Goal: Information Seeking & Learning: Learn about a topic

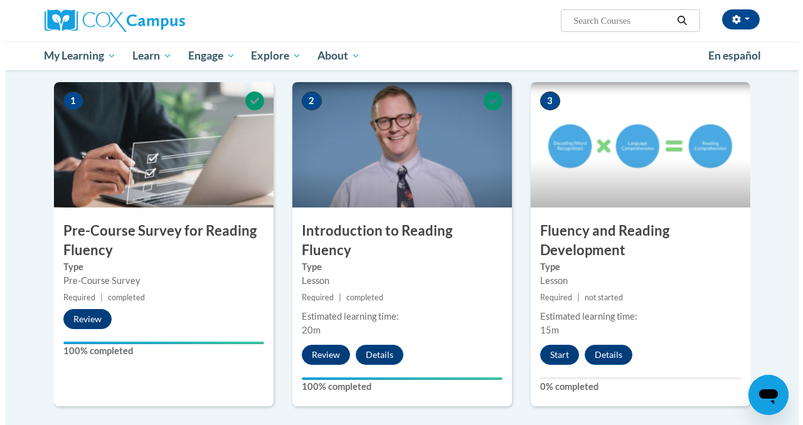
scroll to position [263, 0]
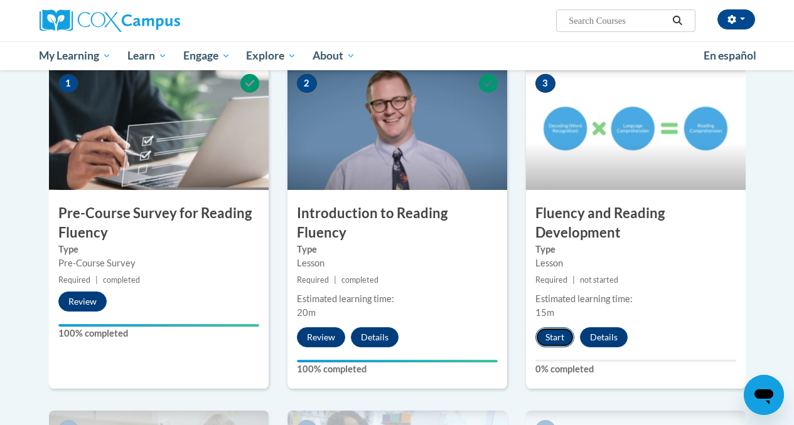
click at [555, 340] on button "Start" at bounding box center [554, 338] width 39 height 20
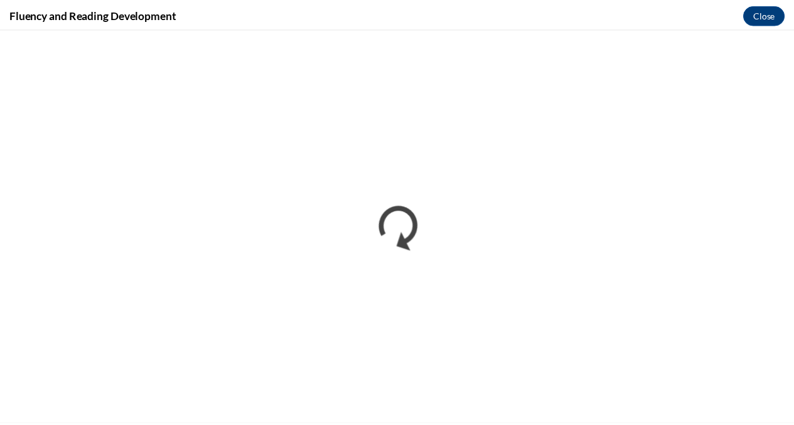
scroll to position [0, 0]
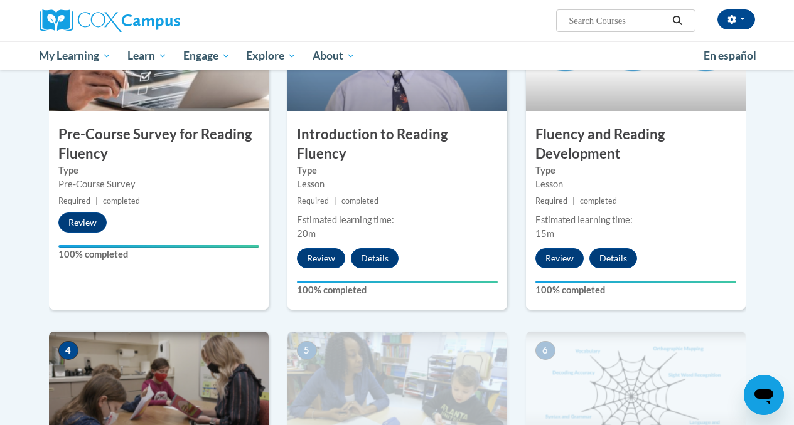
scroll to position [346, 0]
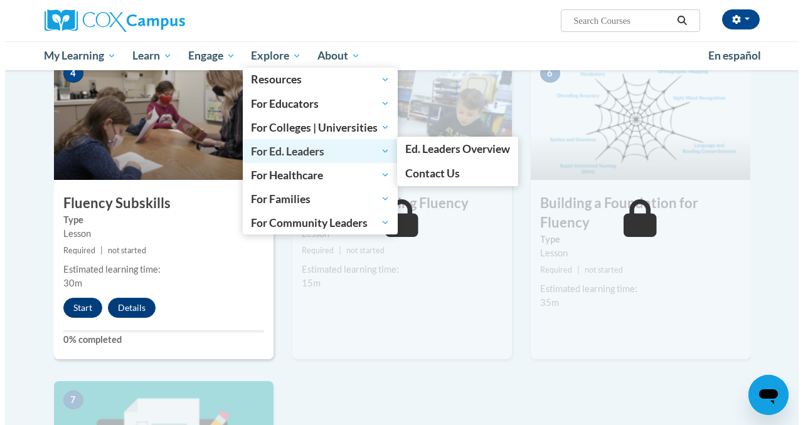
scroll to position [632, 0]
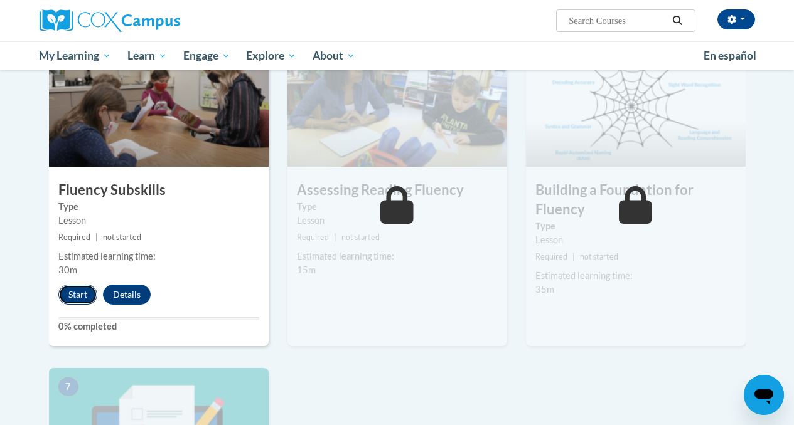
click at [74, 296] on button "Start" at bounding box center [77, 295] width 39 height 20
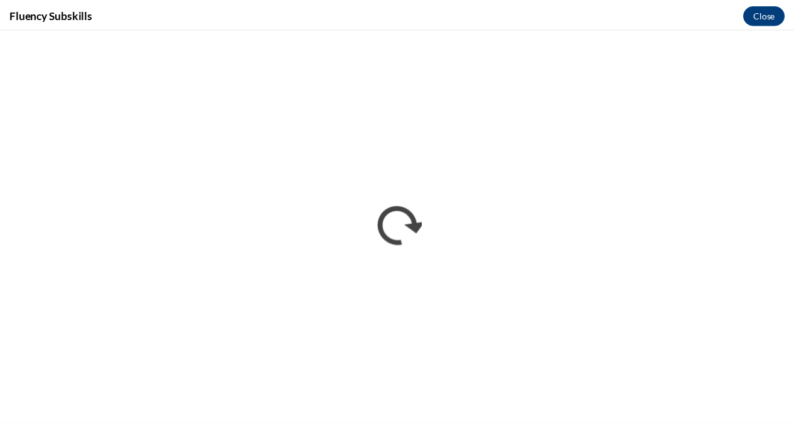
scroll to position [0, 0]
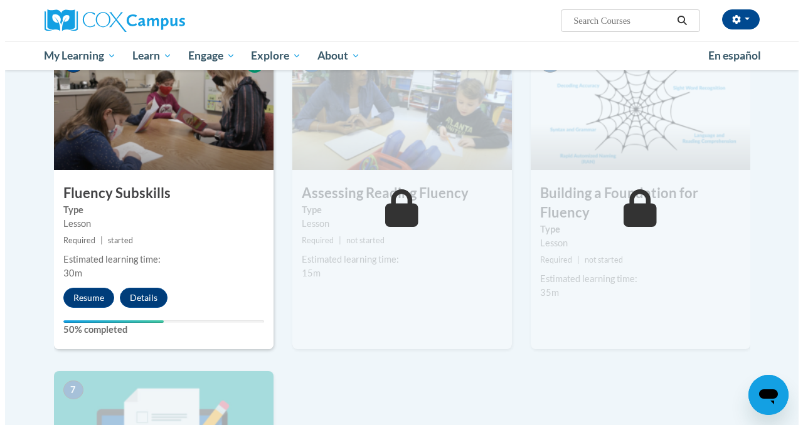
scroll to position [648, 0]
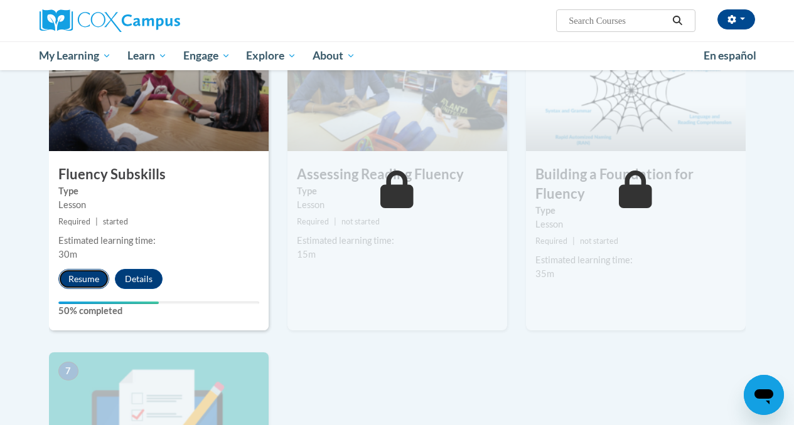
click at [76, 282] on button "Resume" at bounding box center [83, 279] width 51 height 20
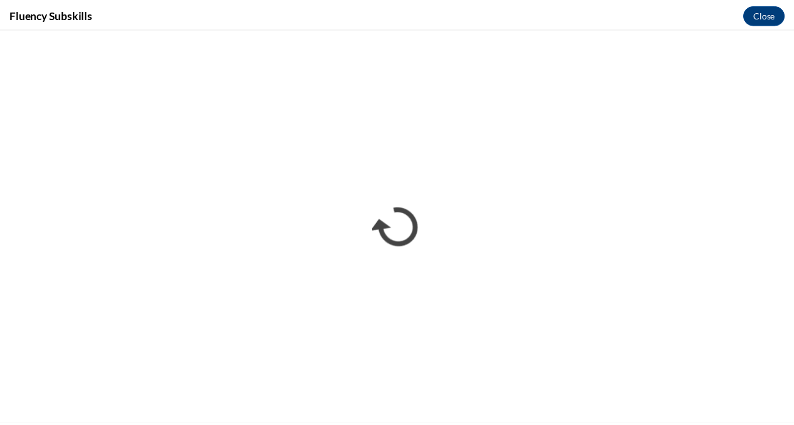
scroll to position [0, 0]
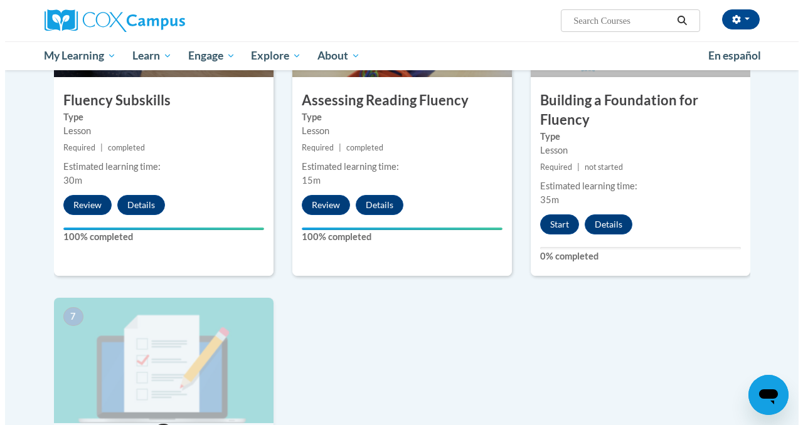
scroll to position [713, 0]
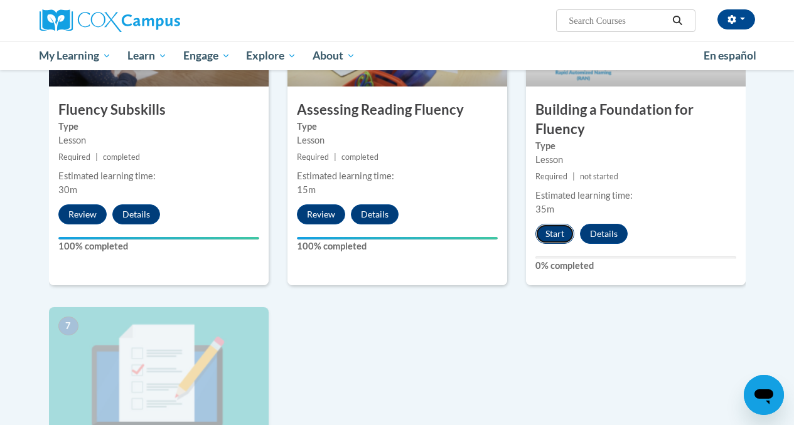
click at [557, 230] on button "Start" at bounding box center [554, 234] width 39 height 20
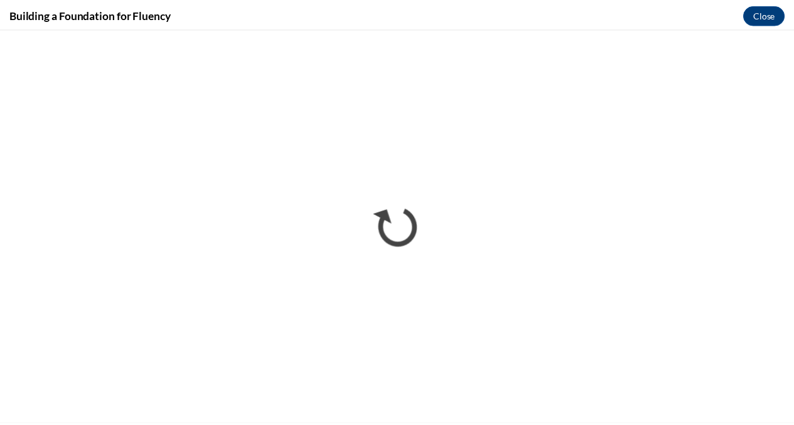
scroll to position [0, 0]
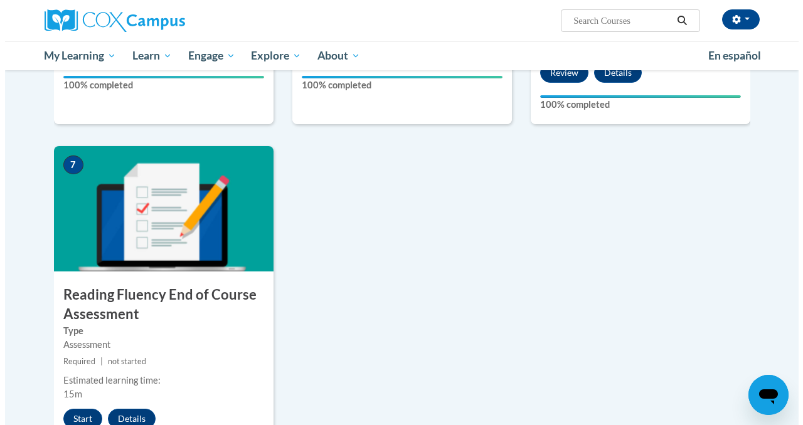
scroll to position [956, 0]
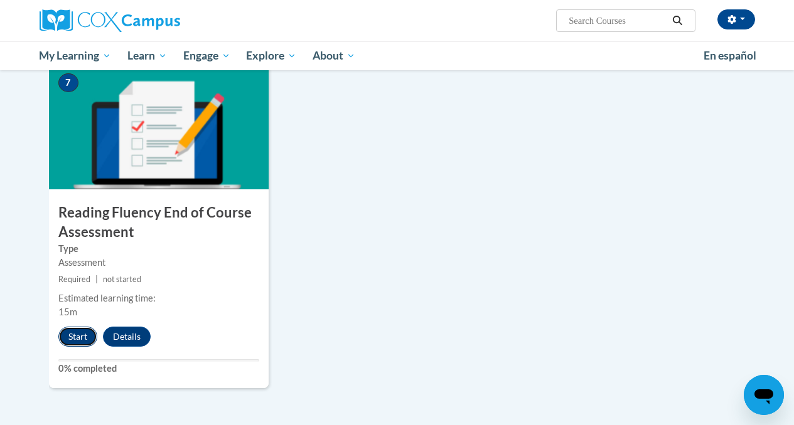
click at [77, 340] on button "Start" at bounding box center [77, 337] width 39 height 20
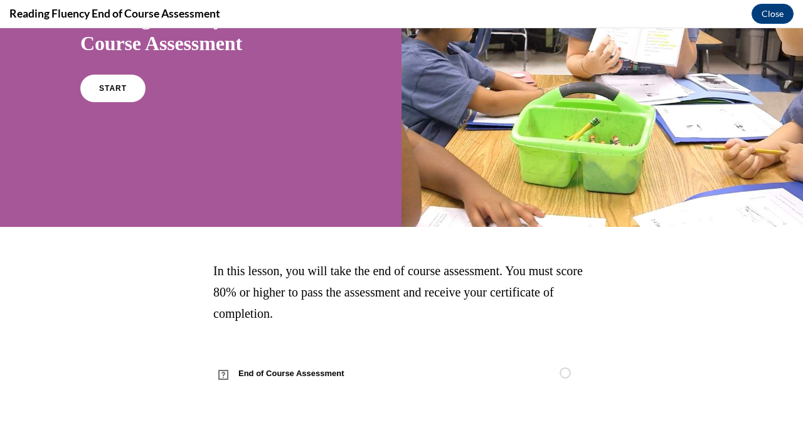
scroll to position [147, 0]
click at [125, 87] on link "START" at bounding box center [112, 88] width 68 height 29
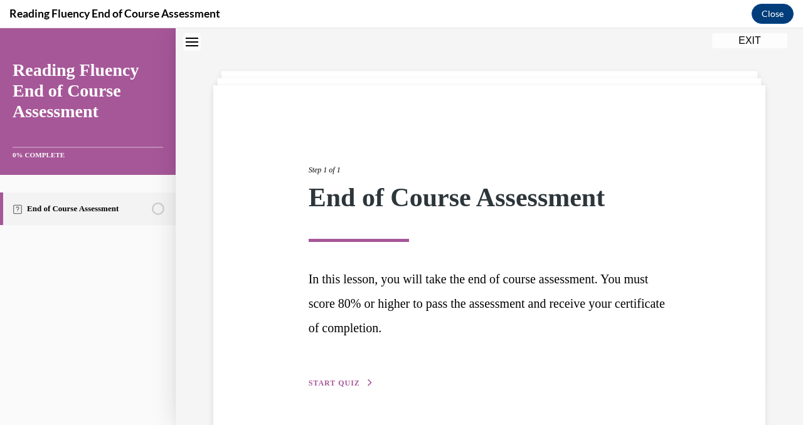
scroll to position [79, 0]
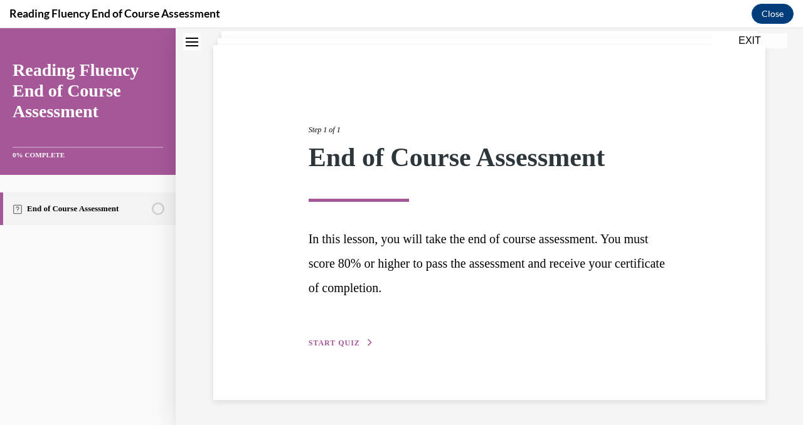
click at [349, 341] on span "START QUIZ" at bounding box center [334, 343] width 51 height 9
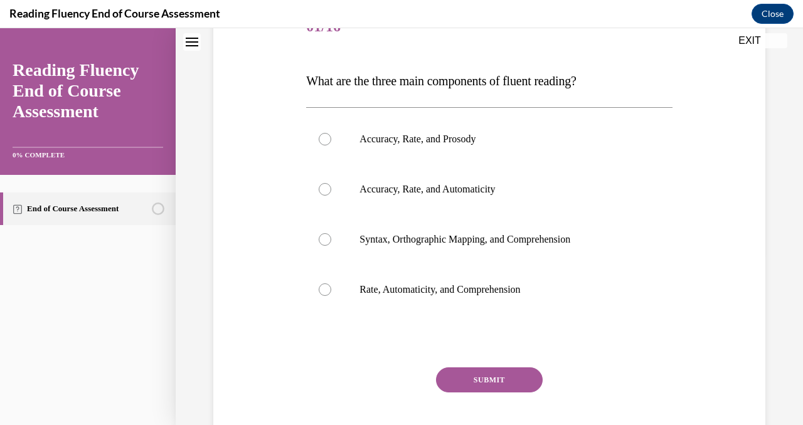
scroll to position [174, 0]
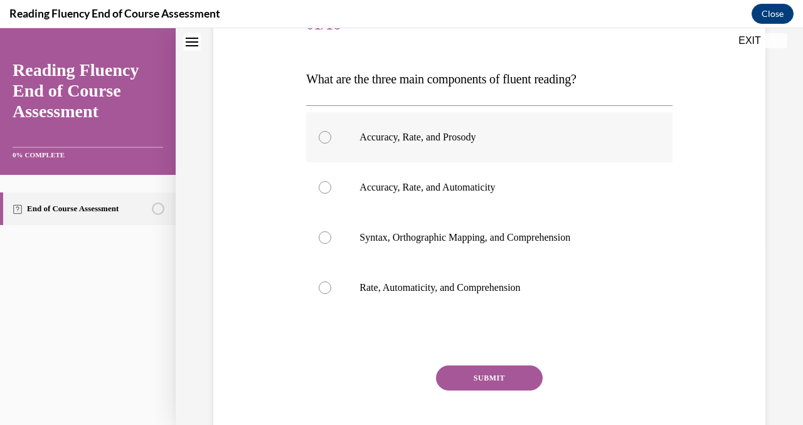
click at [321, 138] on div at bounding box center [325, 137] width 13 height 13
click at [321, 138] on input "Accuracy, Rate, and Prosody" at bounding box center [325, 137] width 13 height 13
radio input "true"
click at [498, 376] on button "SUBMIT" at bounding box center [489, 378] width 107 height 25
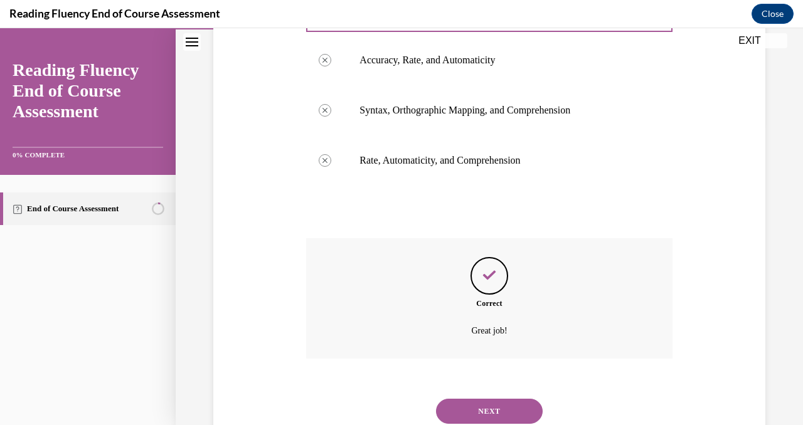
scroll to position [344, 0]
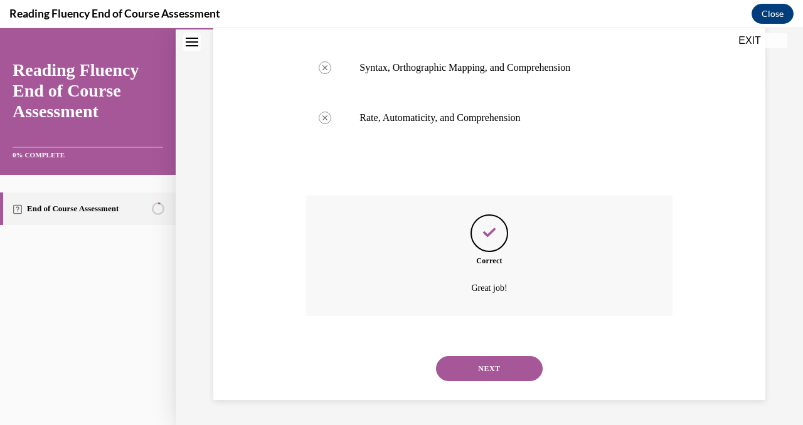
click at [488, 372] on button "NEXT" at bounding box center [489, 368] width 107 height 25
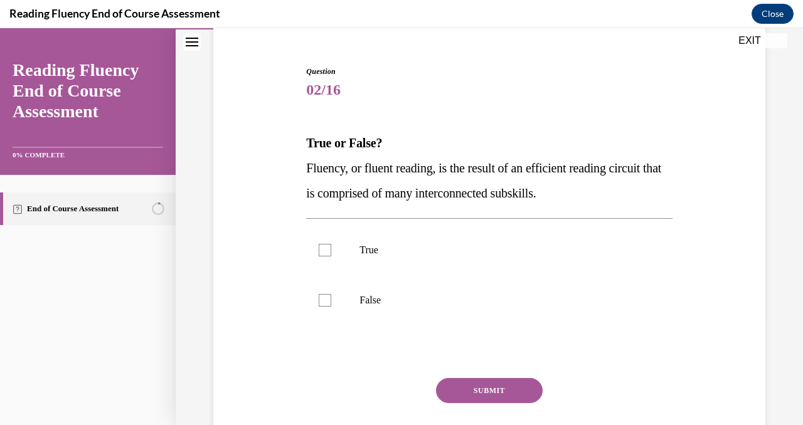
scroll to position [116, 0]
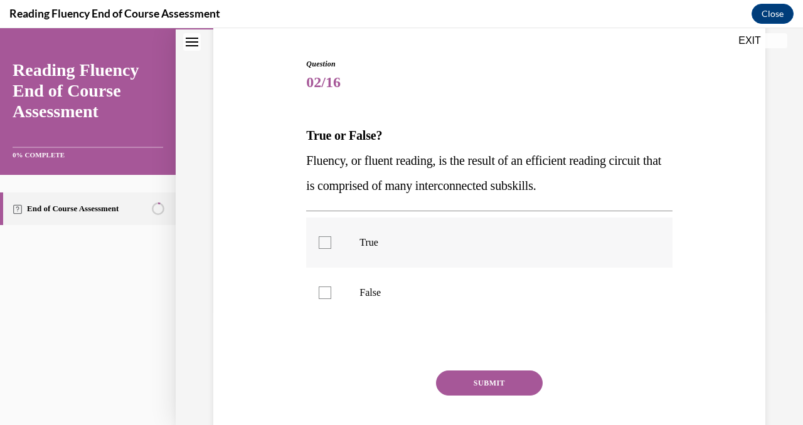
click at [324, 242] on div at bounding box center [325, 243] width 13 height 13
click at [324, 242] on input "True" at bounding box center [325, 243] width 13 height 13
checkbox input "true"
click at [500, 385] on button "SUBMIT" at bounding box center [489, 383] width 107 height 25
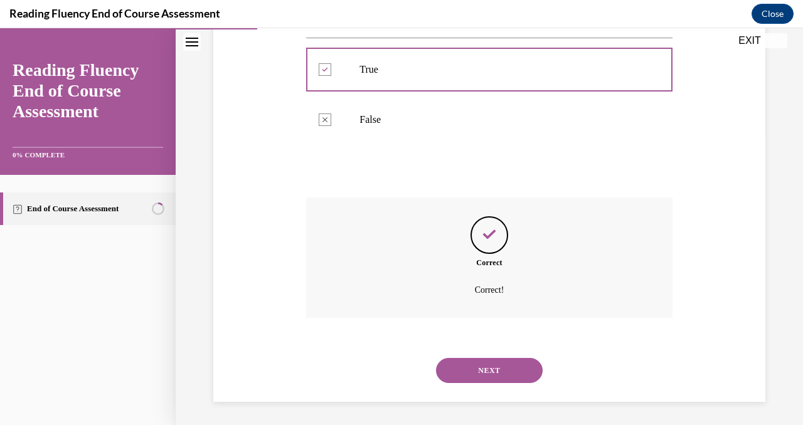
scroll to position [291, 0]
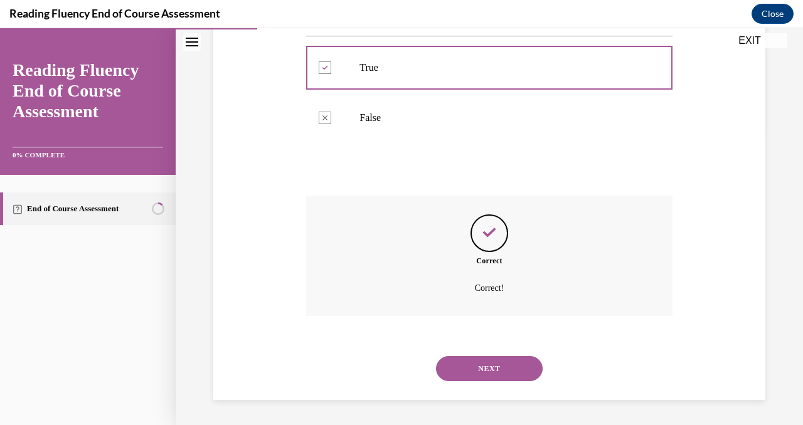
click at [496, 371] on button "NEXT" at bounding box center [489, 368] width 107 height 25
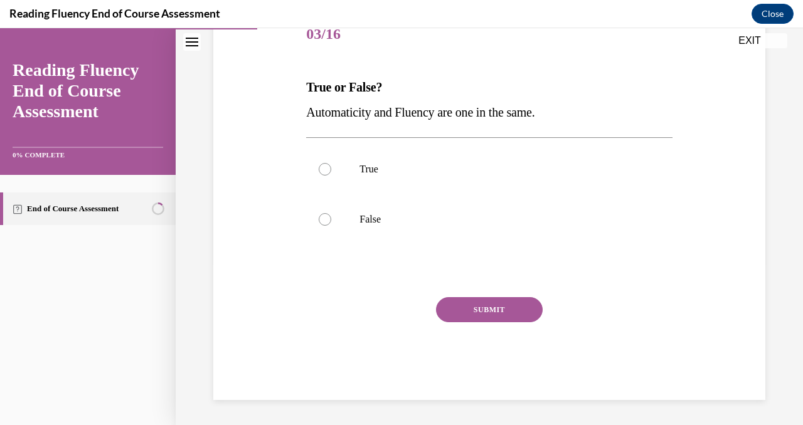
scroll to position [139, 0]
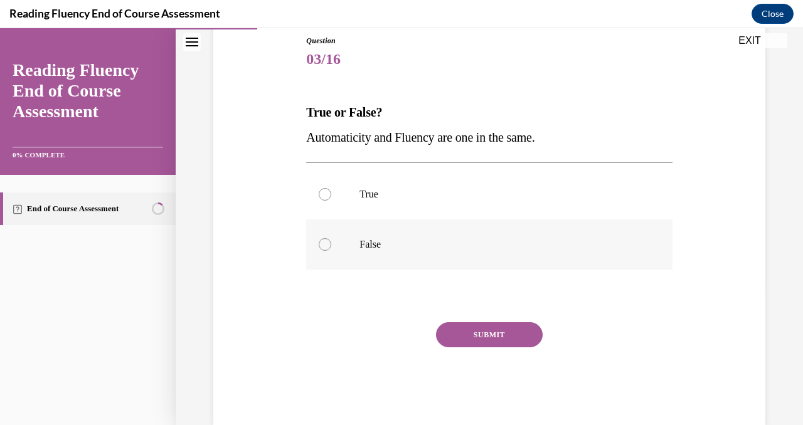
click at [325, 257] on label "False" at bounding box center [489, 245] width 366 height 50
click at [325, 251] on input "False" at bounding box center [325, 244] width 13 height 13
radio input "true"
click at [494, 338] on button "SUBMIT" at bounding box center [489, 335] width 107 height 25
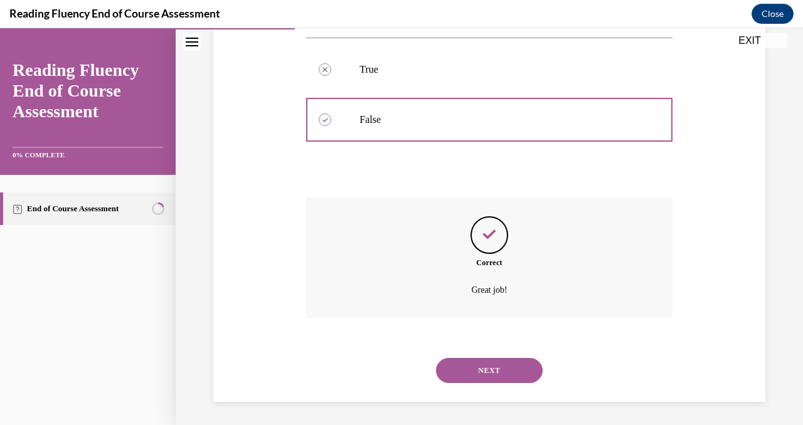
scroll to position [266, 0]
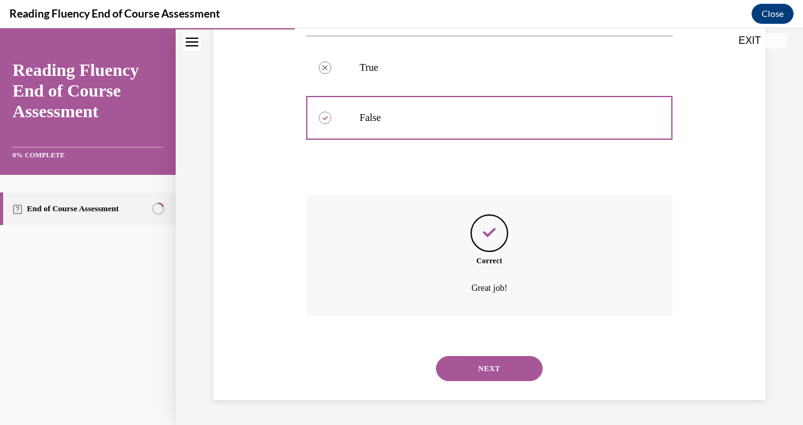
click at [496, 375] on button "NEXT" at bounding box center [489, 368] width 107 height 25
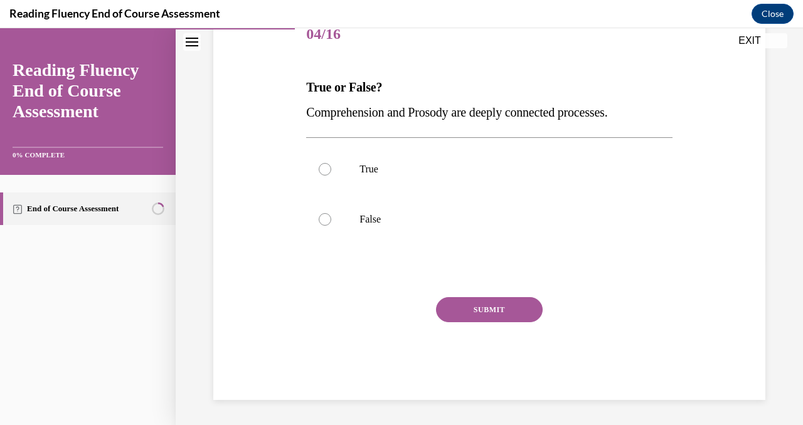
scroll to position [139, 0]
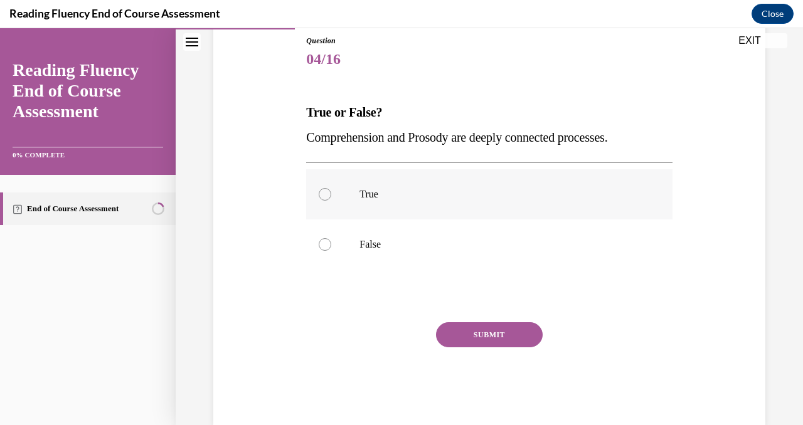
click at [316, 196] on label "True" at bounding box center [489, 194] width 366 height 50
click at [319, 196] on input "True" at bounding box center [325, 194] width 13 height 13
radio input "true"
click at [515, 343] on button "SUBMIT" at bounding box center [489, 335] width 107 height 25
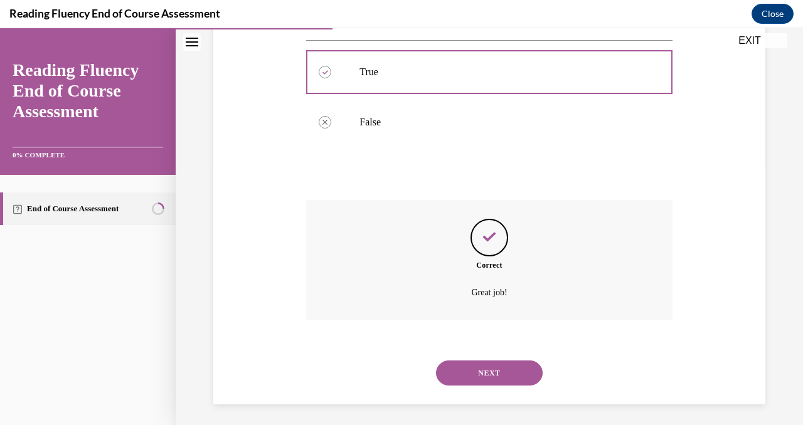
scroll to position [266, 0]
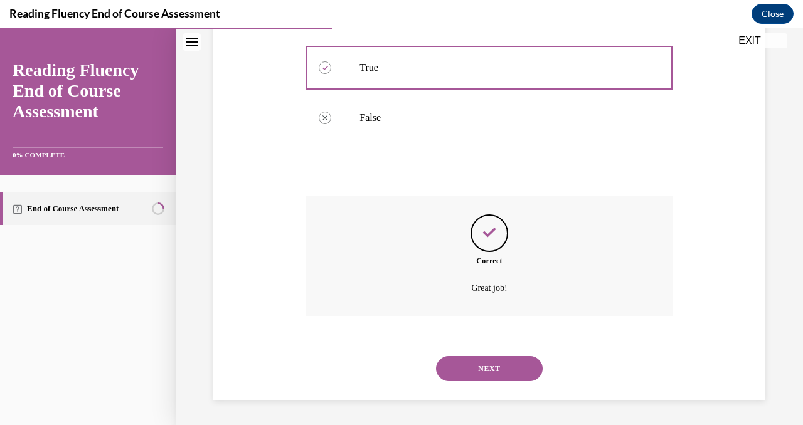
click at [493, 370] on button "NEXT" at bounding box center [489, 368] width 107 height 25
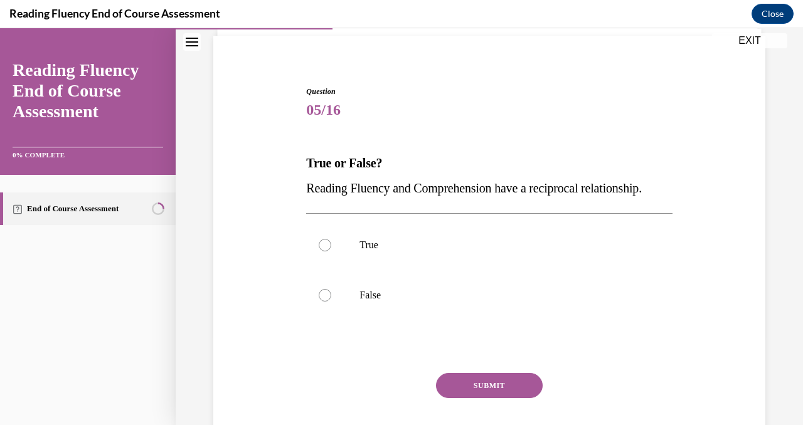
scroll to position [92, 0]
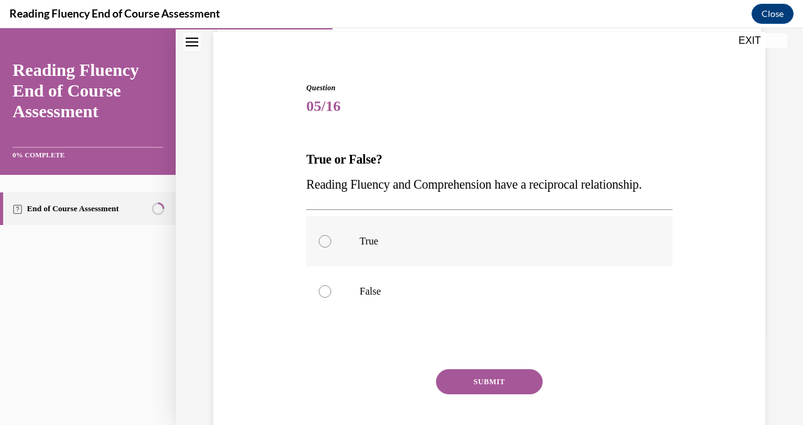
click at [326, 248] on div at bounding box center [325, 241] width 13 height 13
click at [326, 248] on input "True" at bounding box center [325, 241] width 13 height 13
radio input "true"
click at [495, 395] on button "SUBMIT" at bounding box center [489, 382] width 107 height 25
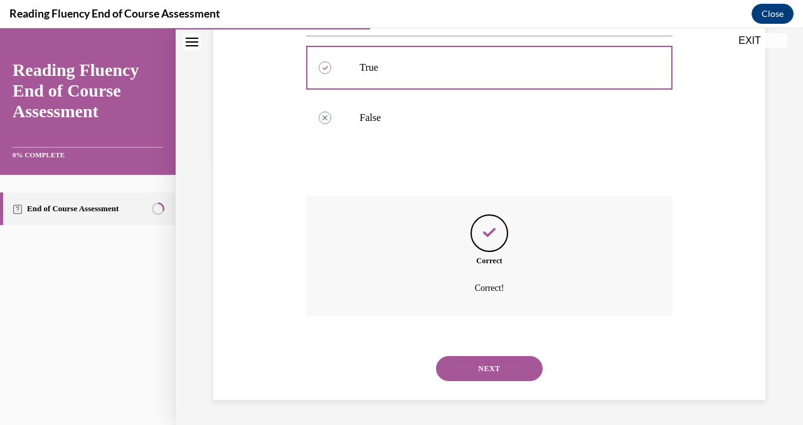
scroll to position [291, 0]
click at [504, 367] on button "NEXT" at bounding box center [489, 368] width 107 height 25
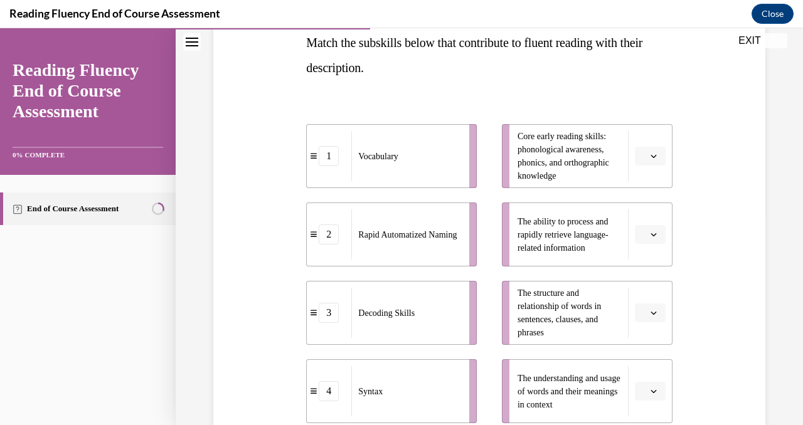
scroll to position [210, 0]
click at [650, 392] on button "button" at bounding box center [650, 390] width 31 height 19
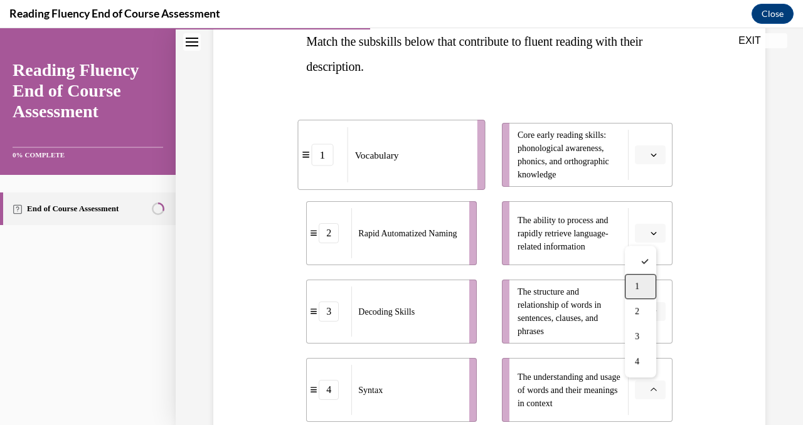
click at [640, 290] on div "1" at bounding box center [640, 286] width 31 height 25
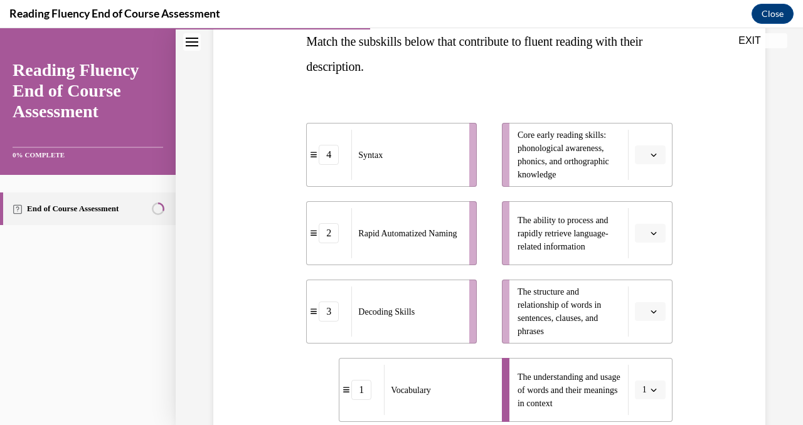
click at [647, 239] on button "button" at bounding box center [650, 233] width 31 height 19
click at [643, 307] on div "2" at bounding box center [640, 311] width 31 height 25
click at [651, 309] on icon "button" at bounding box center [654, 312] width 6 height 6
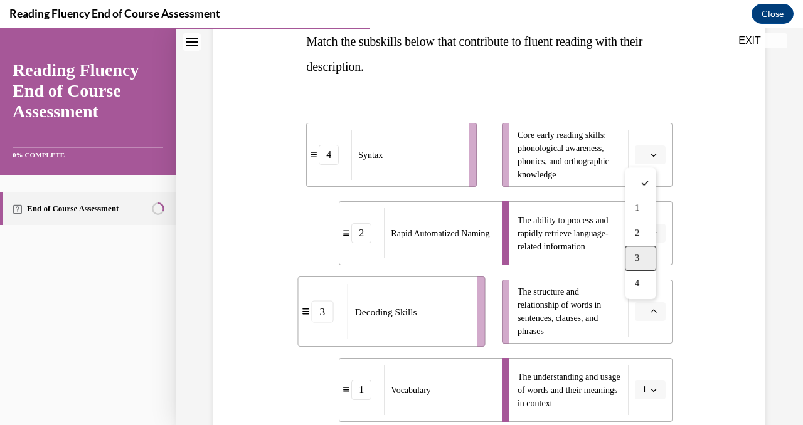
click at [641, 259] on div "3" at bounding box center [640, 258] width 31 height 25
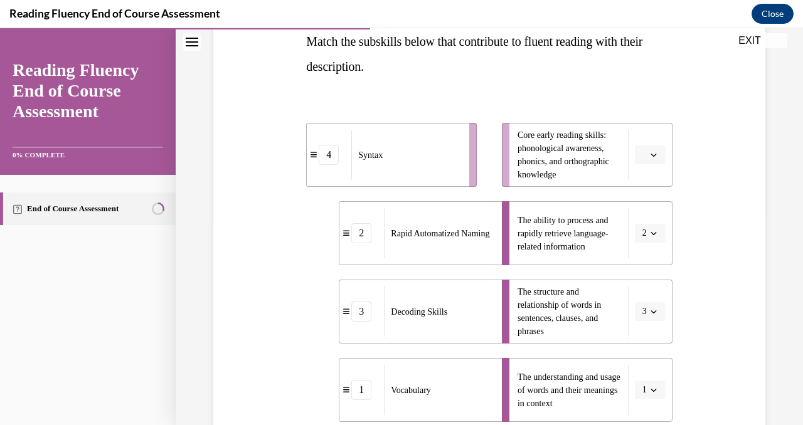
click at [649, 316] on span "button" at bounding box center [653, 311] width 9 height 9
click at [639, 291] on div "4" at bounding box center [637, 283] width 31 height 25
click at [643, 160] on button "button" at bounding box center [650, 155] width 31 height 19
click at [639, 259] on span "3" at bounding box center [637, 258] width 4 height 10
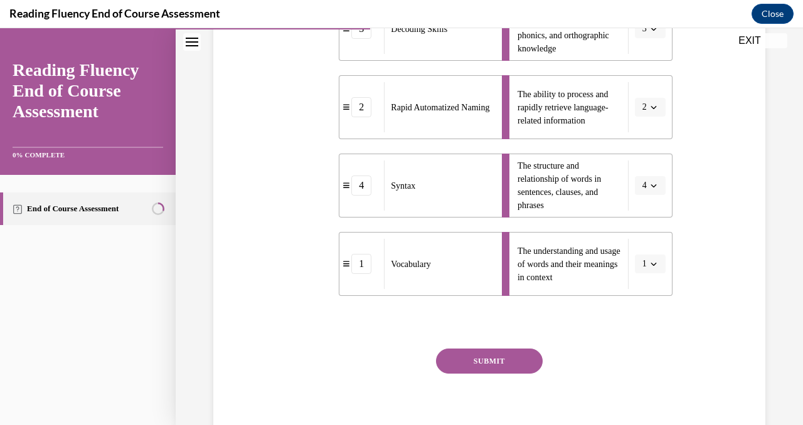
scroll to position [371, 0]
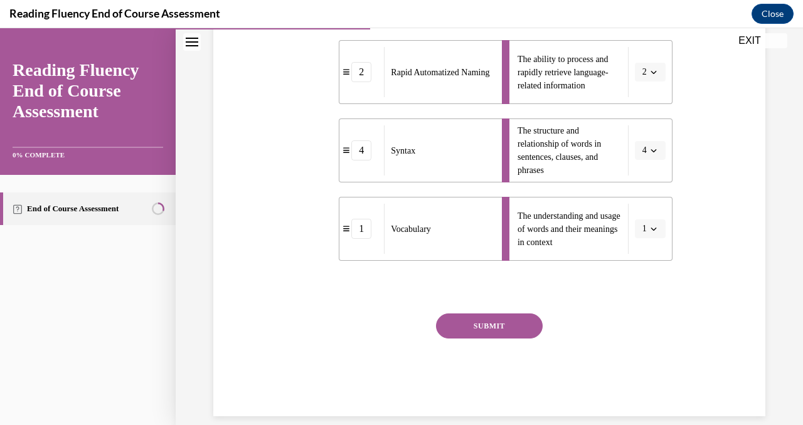
click at [491, 327] on button "SUBMIT" at bounding box center [489, 326] width 107 height 25
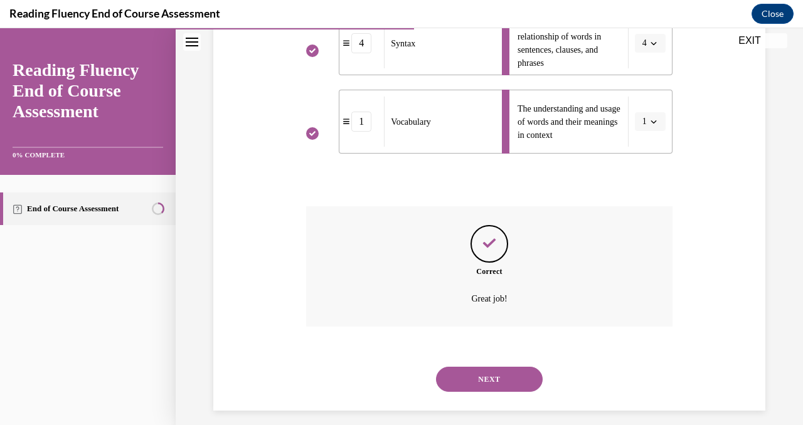
scroll to position [489, 0]
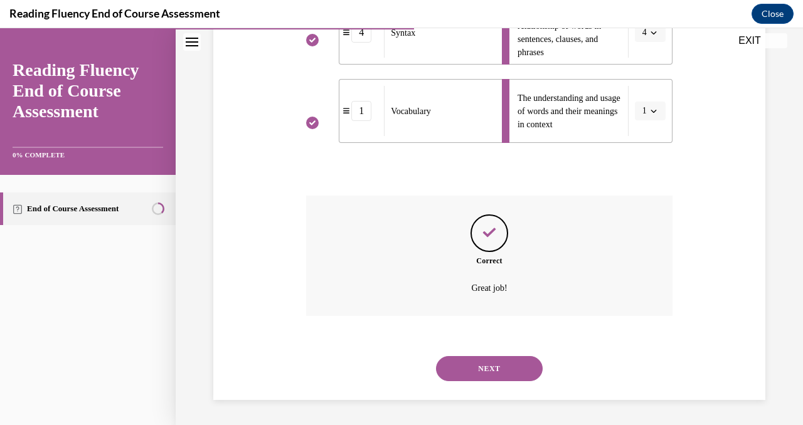
click at [502, 365] on button "NEXT" at bounding box center [489, 368] width 107 height 25
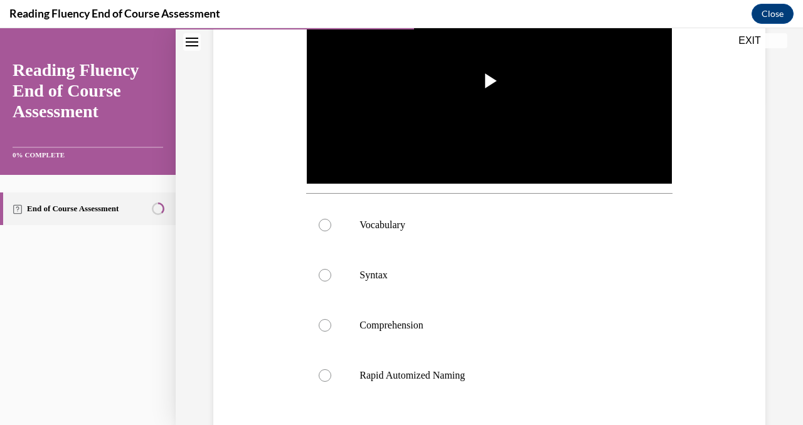
scroll to position [328, 0]
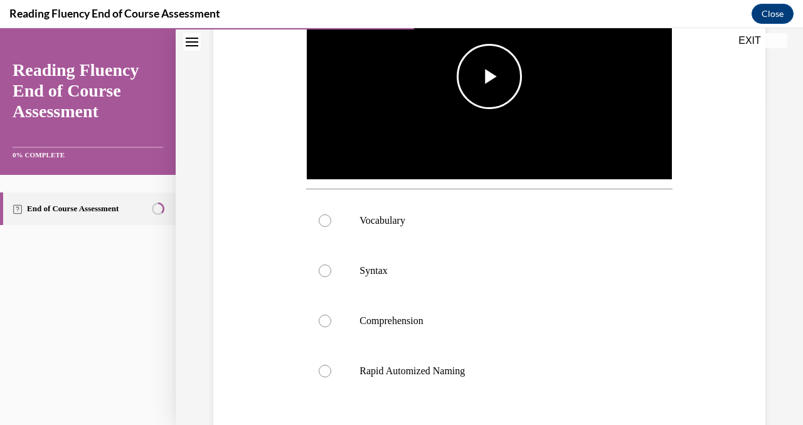
click at [489, 77] on span "Video player" at bounding box center [489, 77] width 0 height 0
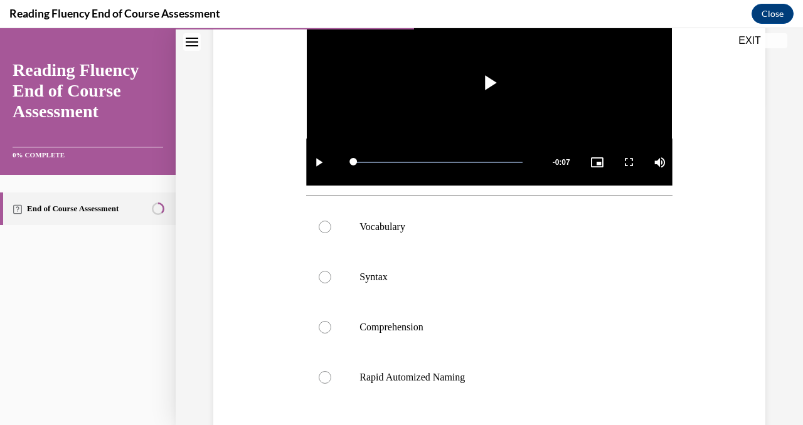
scroll to position [325, 0]
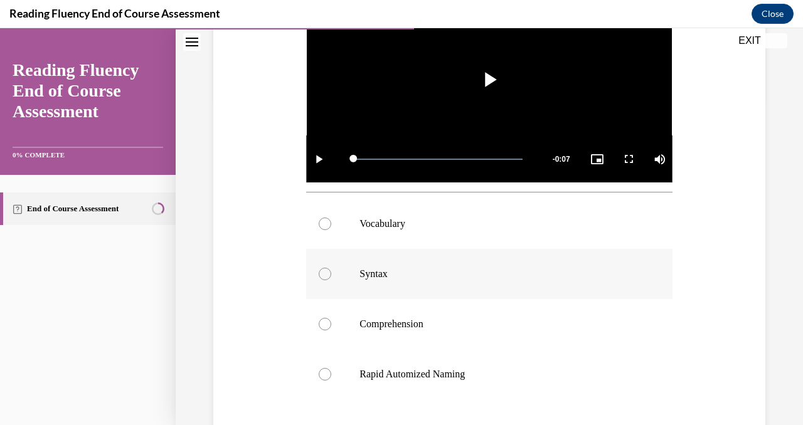
click at [323, 269] on div at bounding box center [325, 274] width 13 height 13
click at [323, 269] on input "Syntax" at bounding box center [325, 274] width 13 height 13
radio input "true"
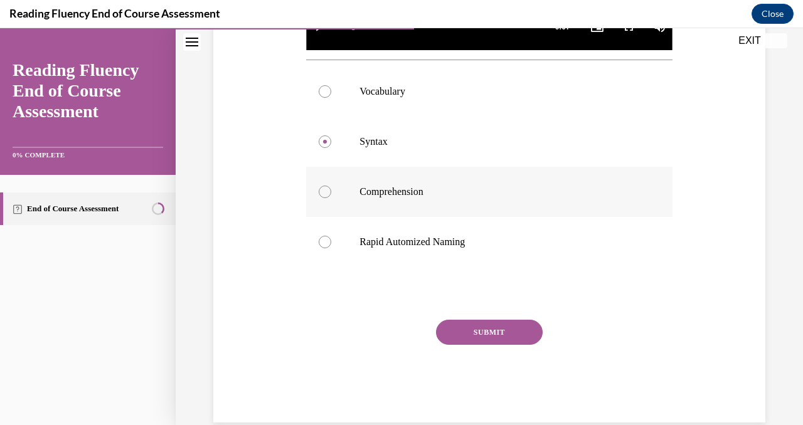
scroll to position [476, 0]
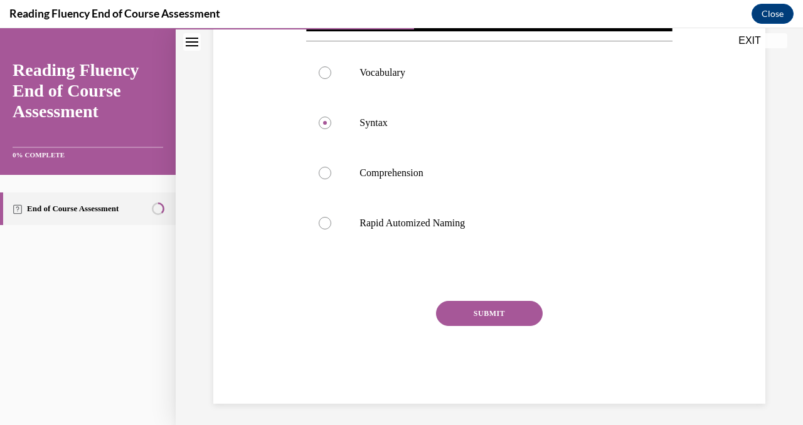
click at [494, 309] on button "SUBMIT" at bounding box center [489, 313] width 107 height 25
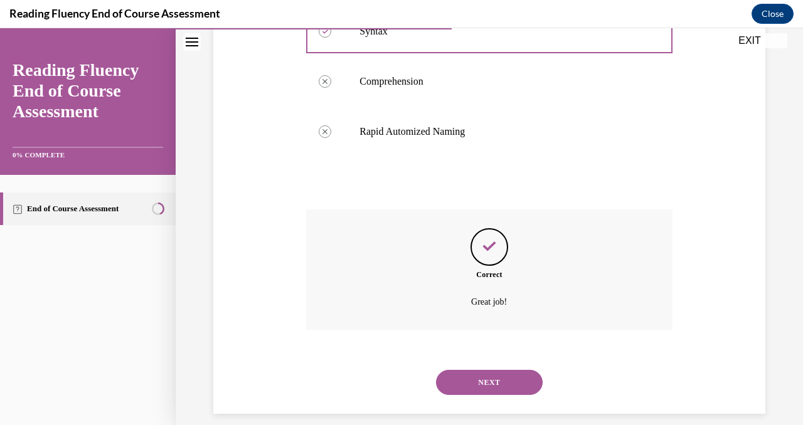
scroll to position [578, 0]
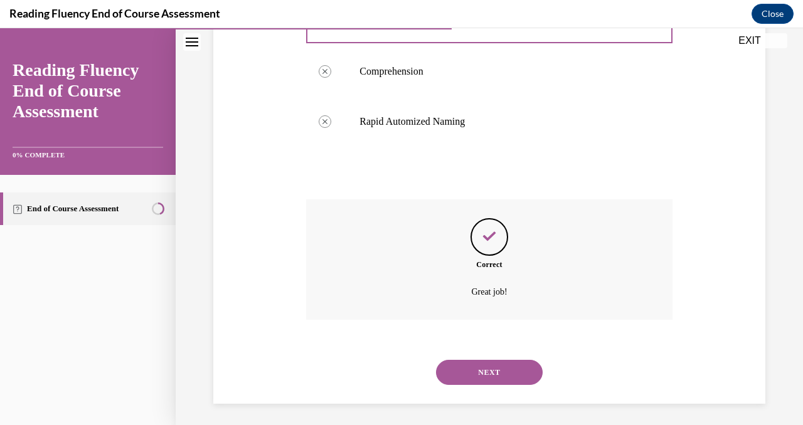
click at [494, 366] on button "NEXT" at bounding box center [489, 372] width 107 height 25
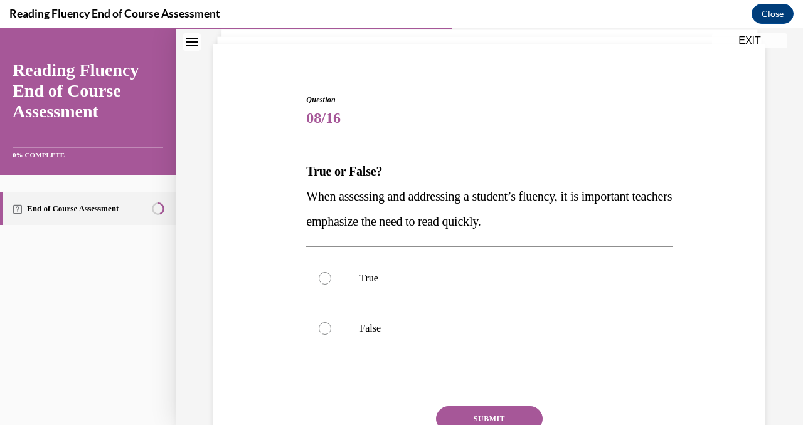
click at [572, 158] on div "Question 08/16 True or False? When assessing and addressing a student’s fluency…" at bounding box center [489, 301] width 366 height 415
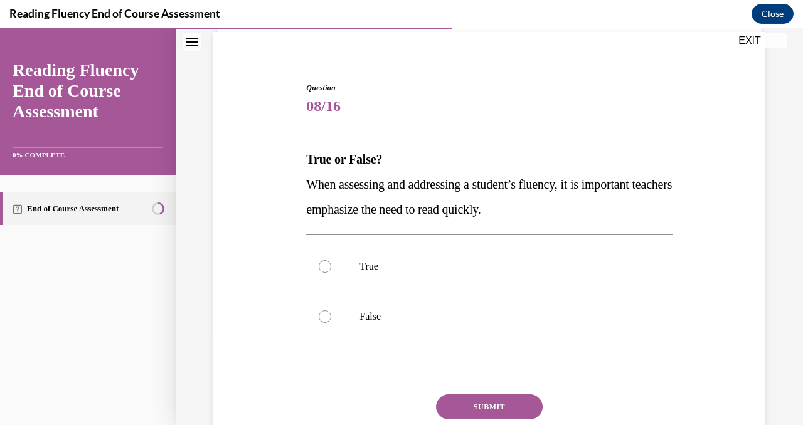
scroll to position [95, 0]
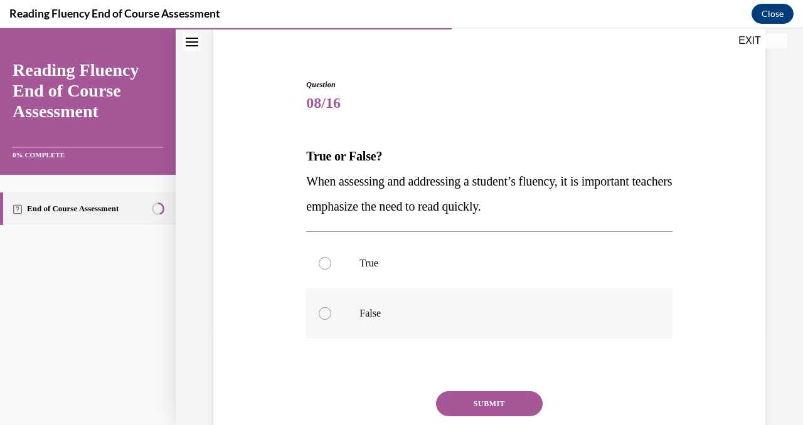
click at [324, 316] on div at bounding box center [325, 313] width 13 height 13
click at [324, 316] on input "False" at bounding box center [325, 313] width 13 height 13
radio input "true"
click at [483, 396] on button "SUBMIT" at bounding box center [489, 404] width 107 height 25
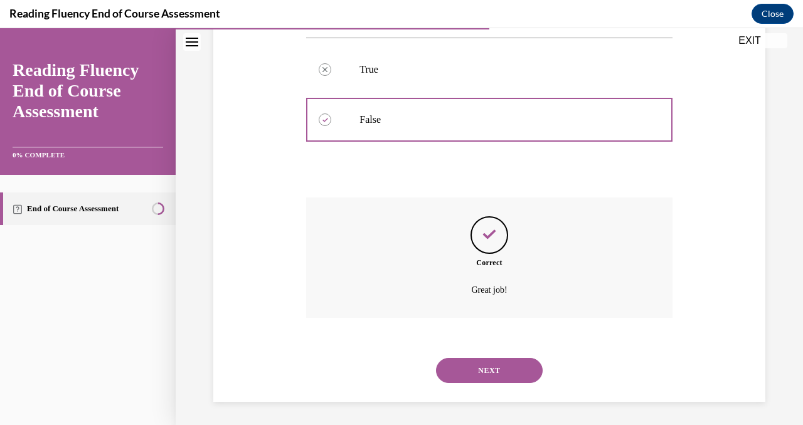
scroll to position [291, 0]
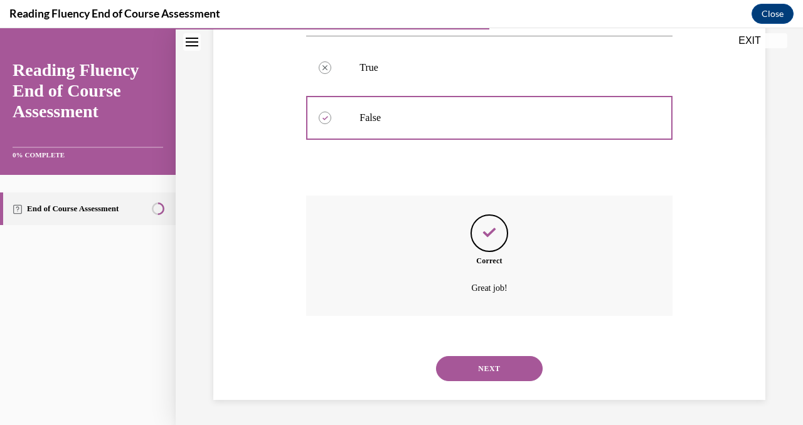
click at [489, 367] on button "NEXT" at bounding box center [489, 368] width 107 height 25
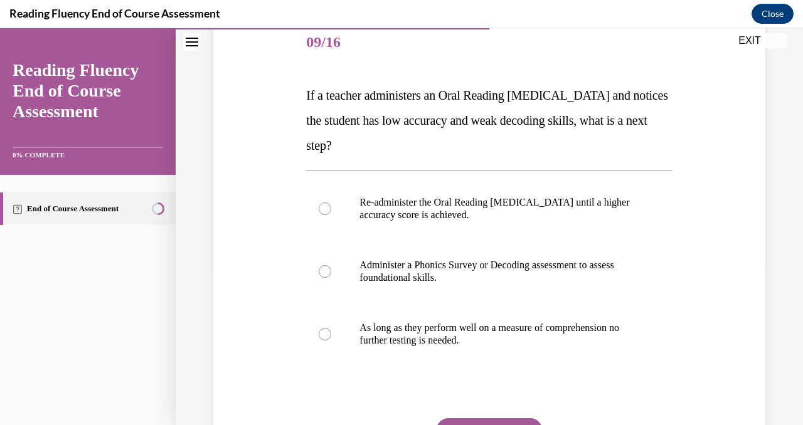
scroll to position [157, 0]
click at [328, 275] on label "Administer a Phonics Survey or Decoding assessment to assess foundational skill…" at bounding box center [489, 271] width 366 height 63
click at [328, 275] on input "Administer a Phonics Survey or Decoding assessment to assess foundational skill…" at bounding box center [325, 271] width 13 height 13
radio input "true"
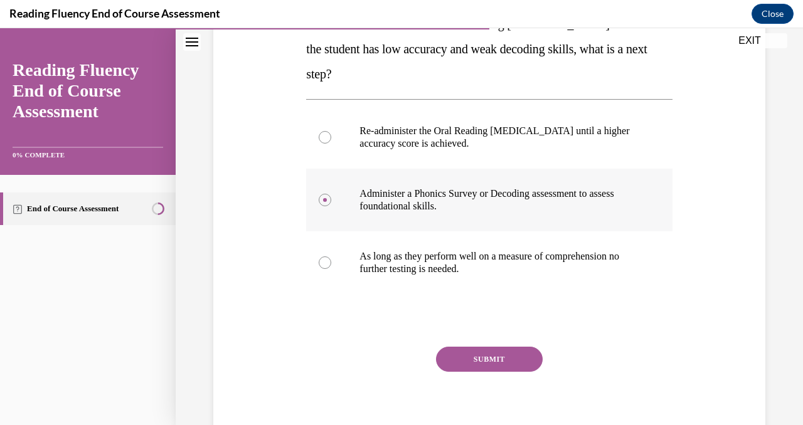
scroll to position [232, 0]
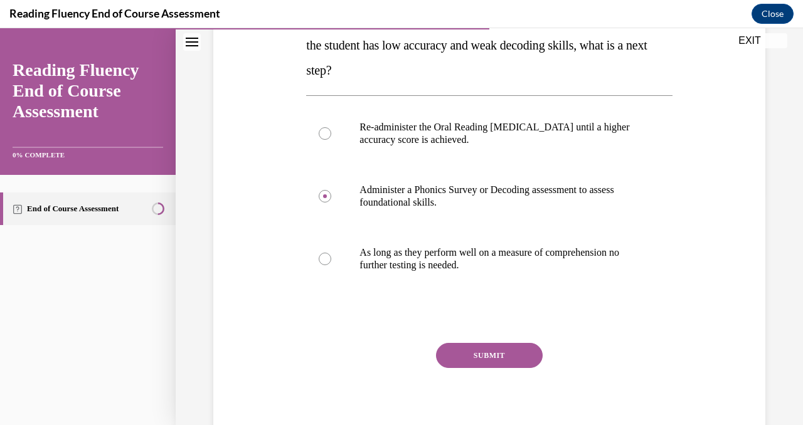
click at [499, 348] on button "SUBMIT" at bounding box center [489, 355] width 107 height 25
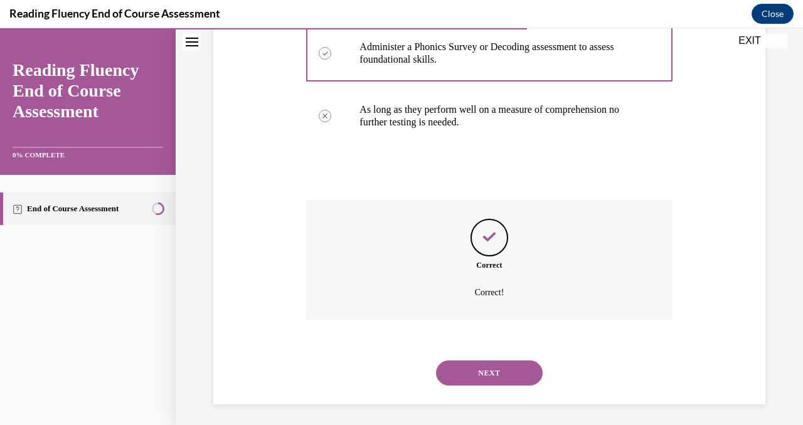
scroll to position [379, 0]
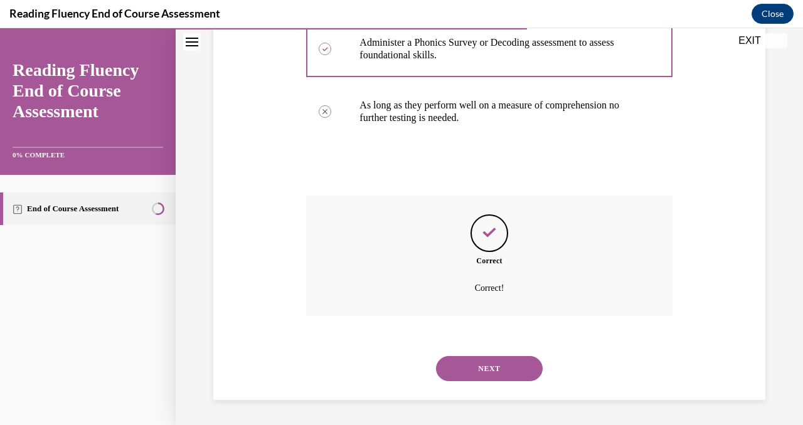
click at [496, 375] on button "NEXT" at bounding box center [489, 368] width 107 height 25
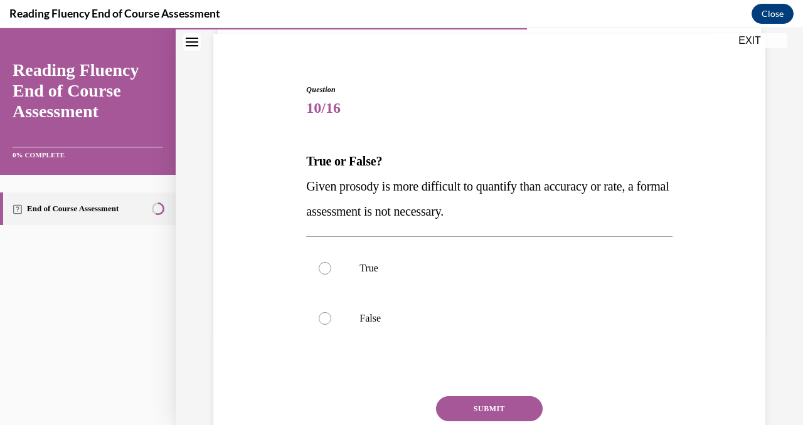
scroll to position [85, 0]
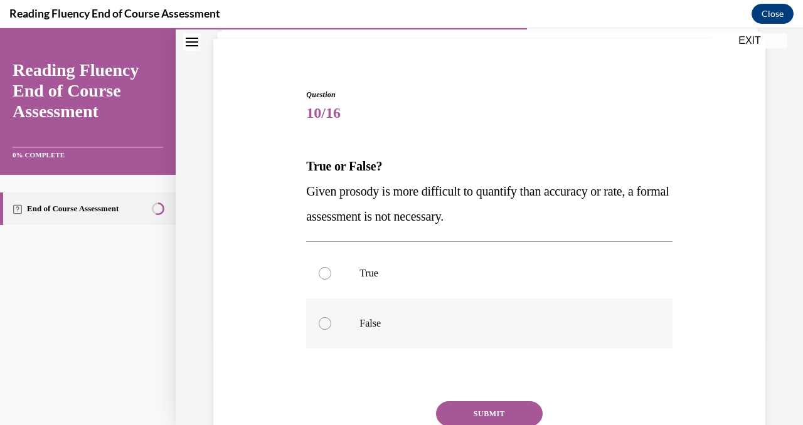
click at [330, 316] on label "False" at bounding box center [489, 324] width 366 height 50
click at [330, 317] on input "False" at bounding box center [325, 323] width 13 height 13
radio input "true"
click at [486, 414] on button "SUBMIT" at bounding box center [489, 414] width 107 height 25
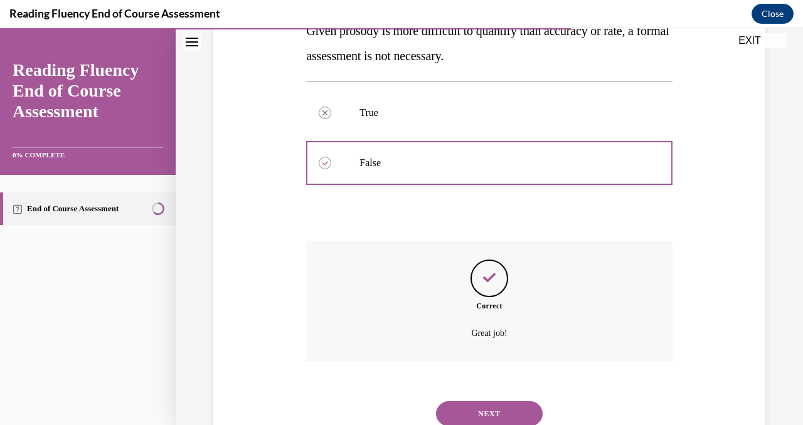
scroll to position [291, 0]
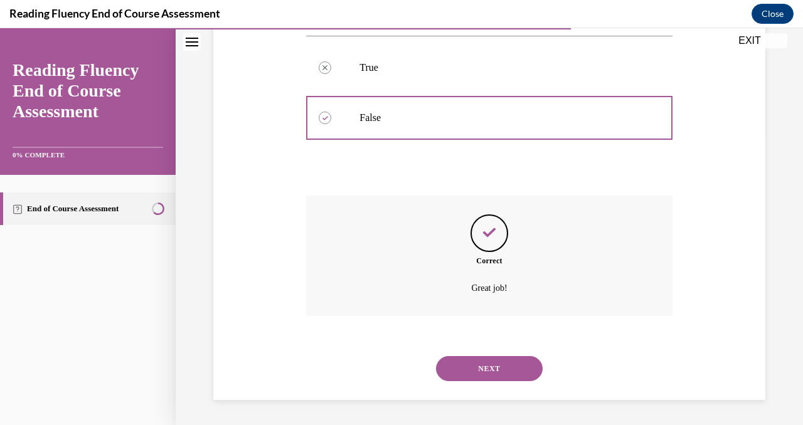
click at [494, 368] on button "NEXT" at bounding box center [489, 368] width 107 height 25
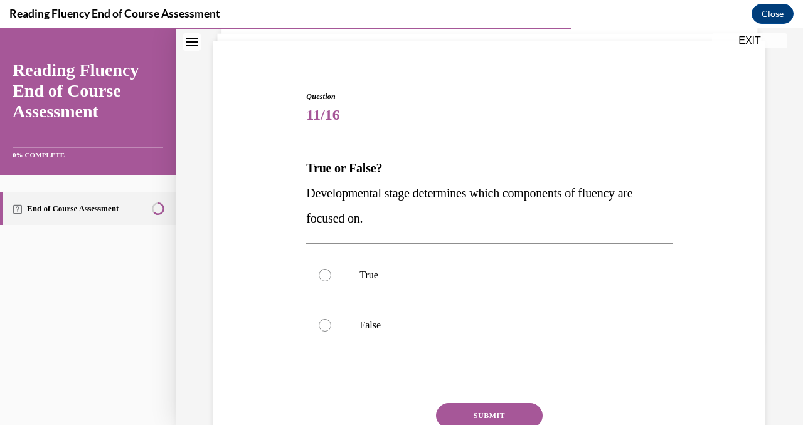
scroll to position [85, 0]
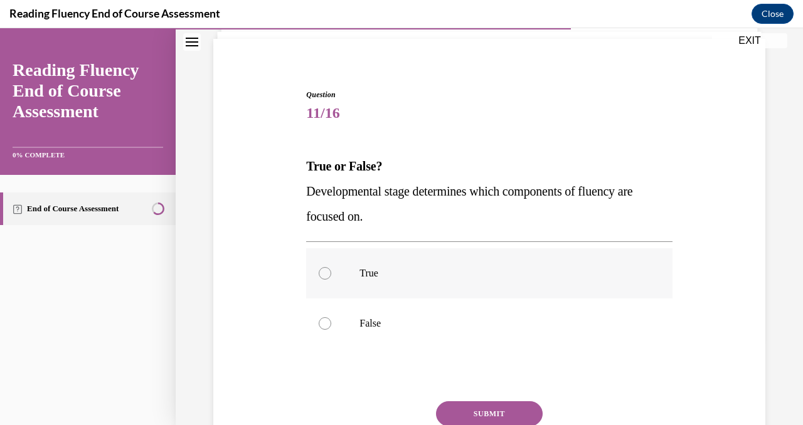
click at [331, 272] on label "True" at bounding box center [489, 273] width 366 height 50
click at [331, 272] on input "True" at bounding box center [325, 273] width 13 height 13
radio input "true"
click at [491, 416] on button "SUBMIT" at bounding box center [489, 414] width 107 height 25
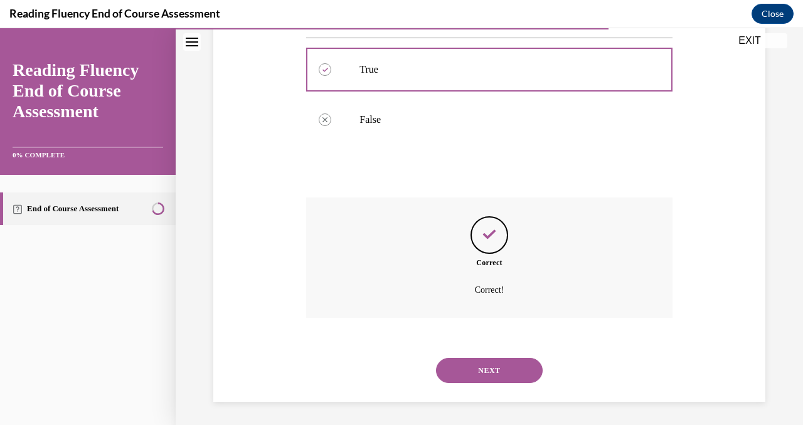
scroll to position [291, 0]
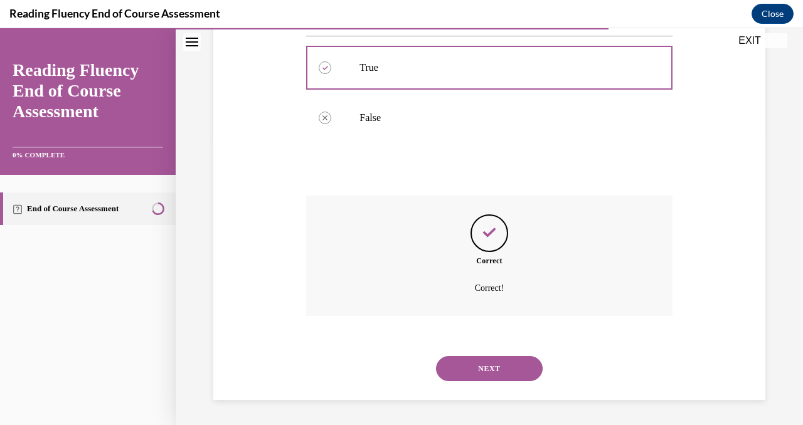
click at [496, 374] on button "NEXT" at bounding box center [489, 368] width 107 height 25
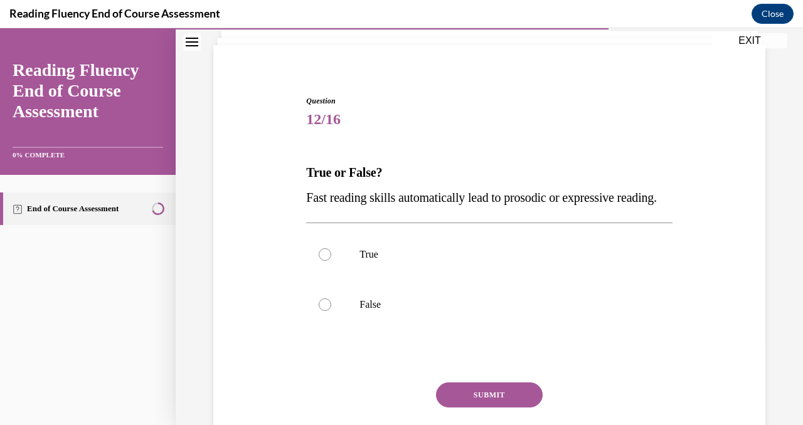
scroll to position [92, 0]
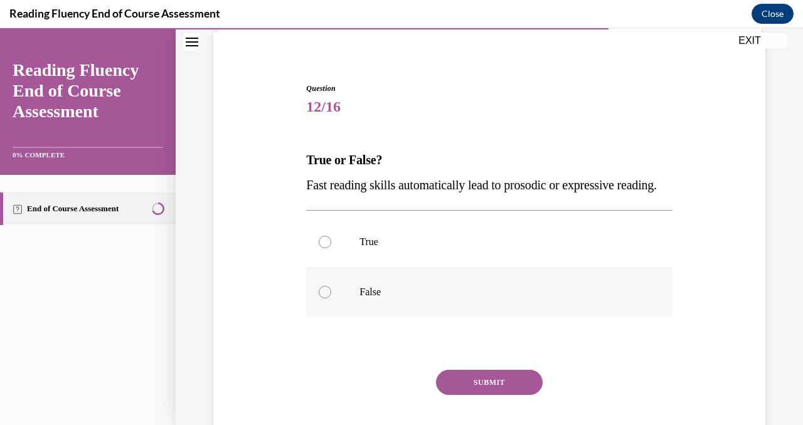
click at [327, 299] on div at bounding box center [325, 292] width 13 height 13
click at [327, 299] on input "False" at bounding box center [325, 292] width 13 height 13
radio input "true"
click at [496, 395] on button "SUBMIT" at bounding box center [489, 382] width 107 height 25
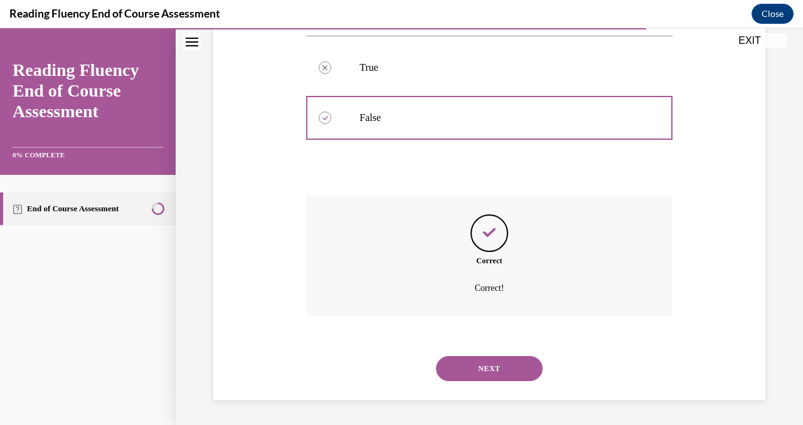
scroll to position [291, 0]
click at [494, 376] on button "NEXT" at bounding box center [489, 368] width 107 height 25
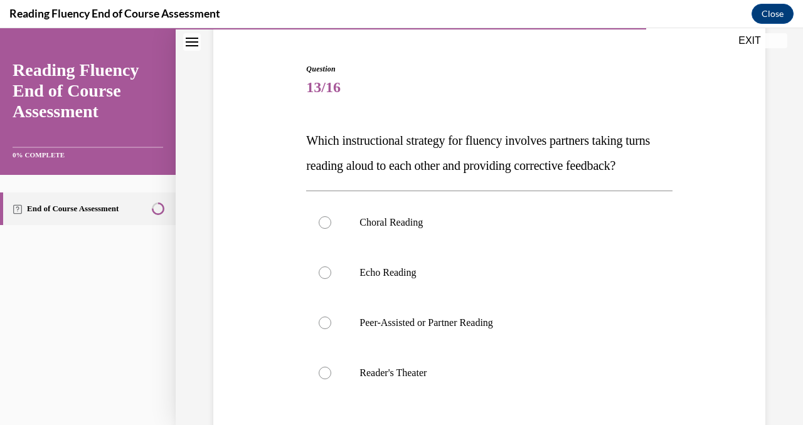
scroll to position [124, 0]
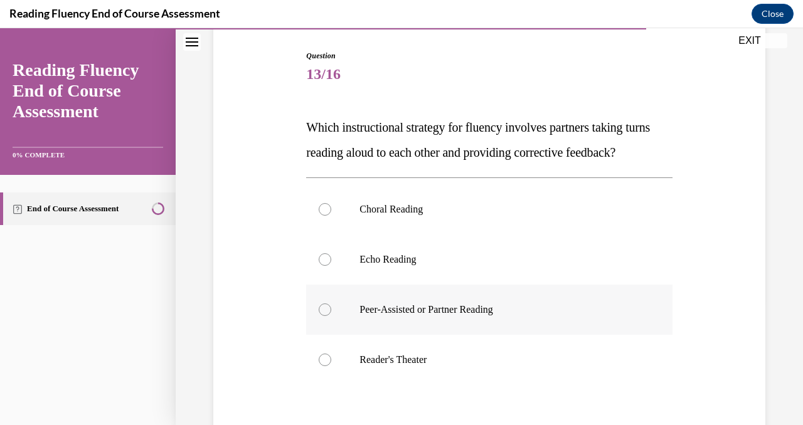
click at [324, 316] on div at bounding box center [325, 310] width 13 height 13
click at [324, 316] on input "Peer-Assisted or Partner Reading" at bounding box center [325, 310] width 13 height 13
radio input "true"
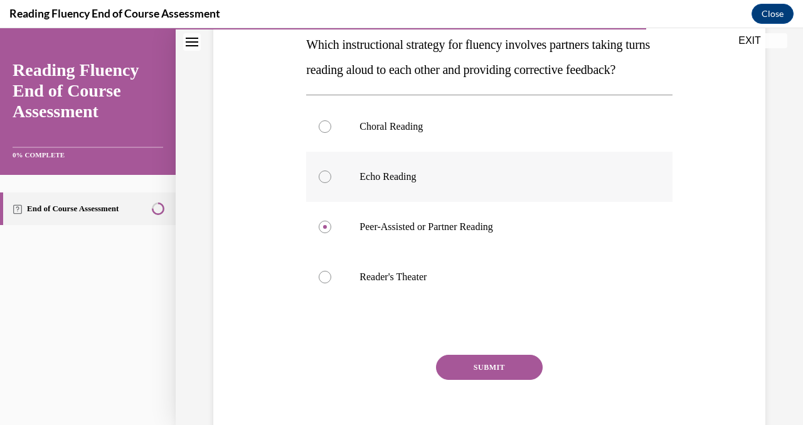
scroll to position [288, 0]
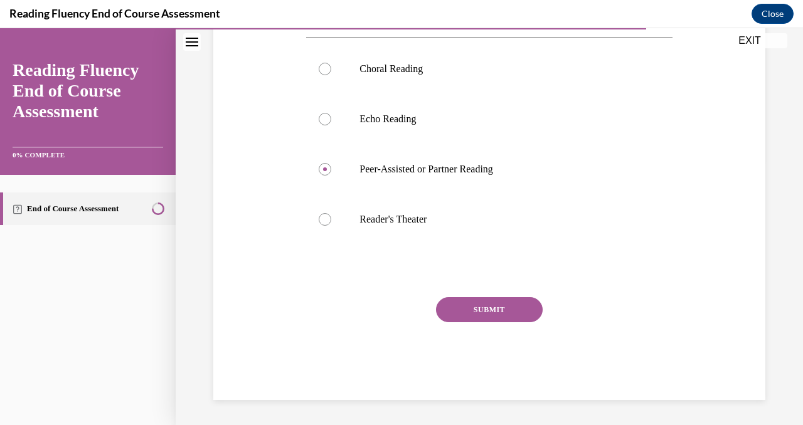
click at [498, 309] on button "SUBMIT" at bounding box center [489, 309] width 107 height 25
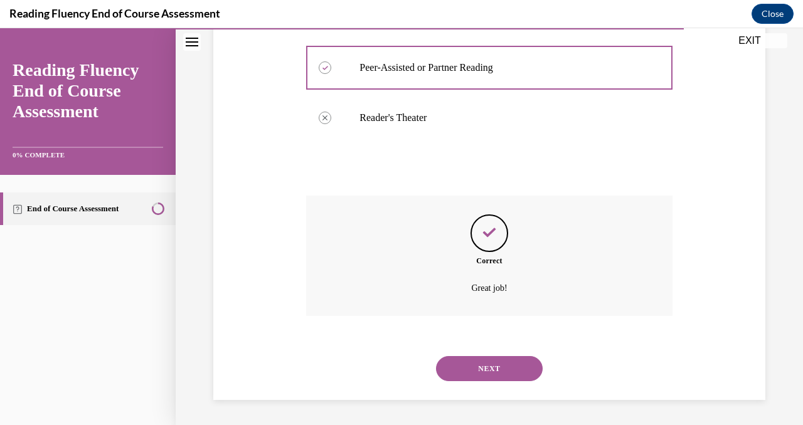
scroll to position [392, 0]
click at [482, 378] on button "NEXT" at bounding box center [489, 368] width 107 height 25
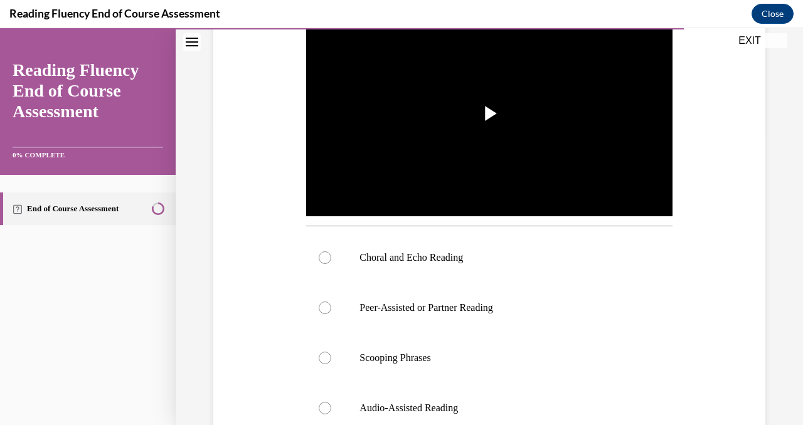
scroll to position [282, 0]
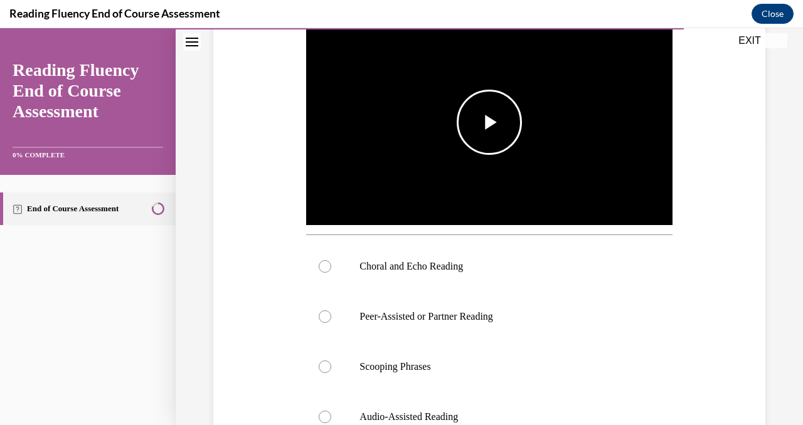
click at [489, 122] on span "Video player" at bounding box center [489, 122] width 0 height 0
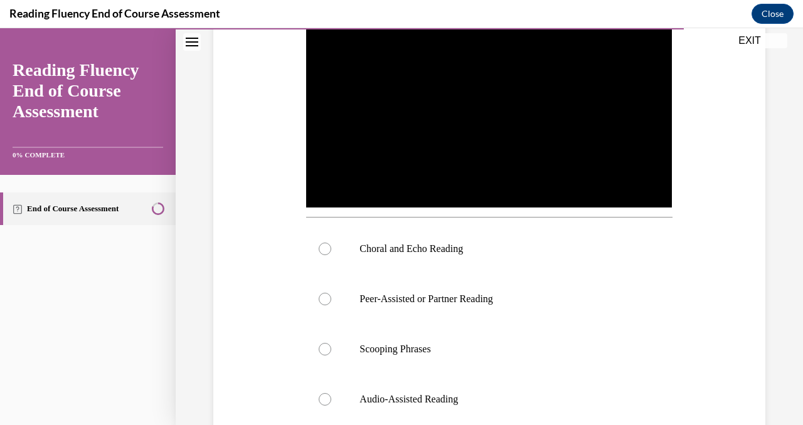
scroll to position [299, 0]
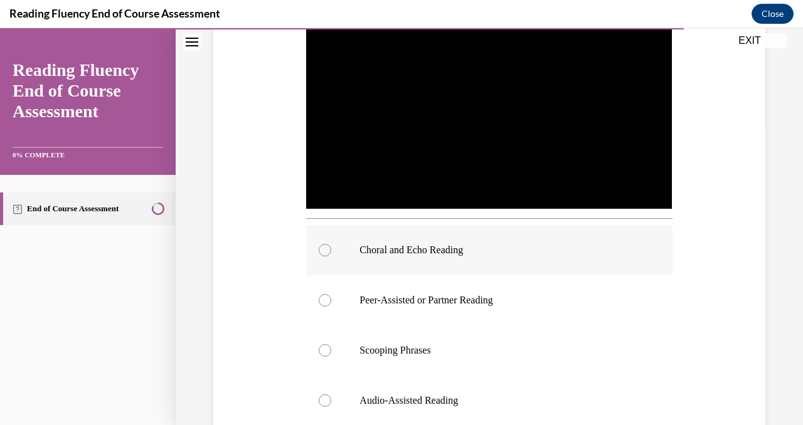
click at [323, 250] on div at bounding box center [325, 250] width 13 height 13
click at [323, 250] on input "Choral and Echo Reading" at bounding box center [325, 250] width 13 height 13
radio input "true"
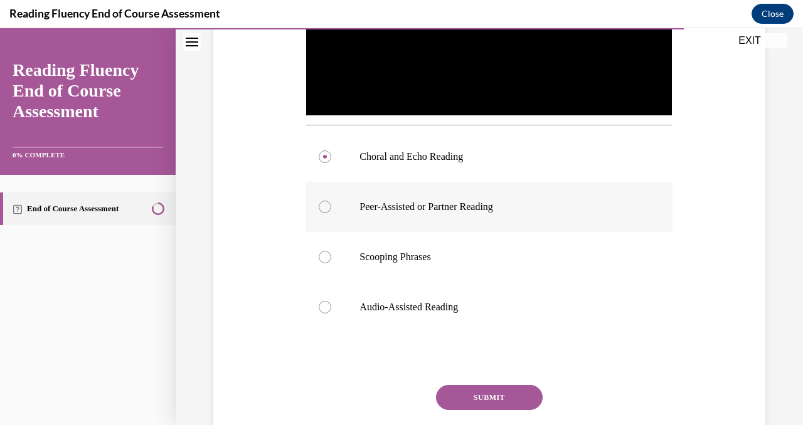
scroll to position [412, 0]
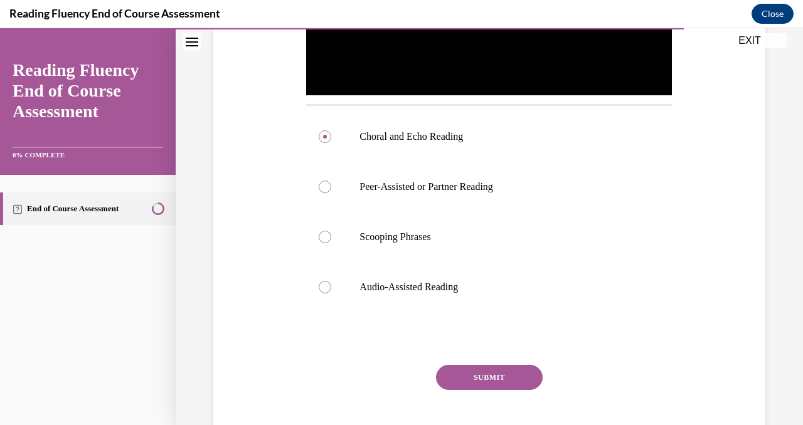
click at [502, 373] on button "SUBMIT" at bounding box center [489, 377] width 107 height 25
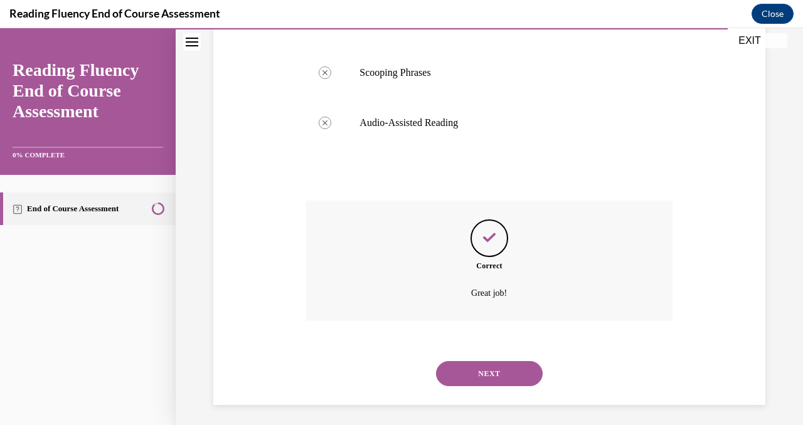
scroll to position [578, 0]
click at [497, 368] on button "NEXT" at bounding box center [489, 372] width 107 height 25
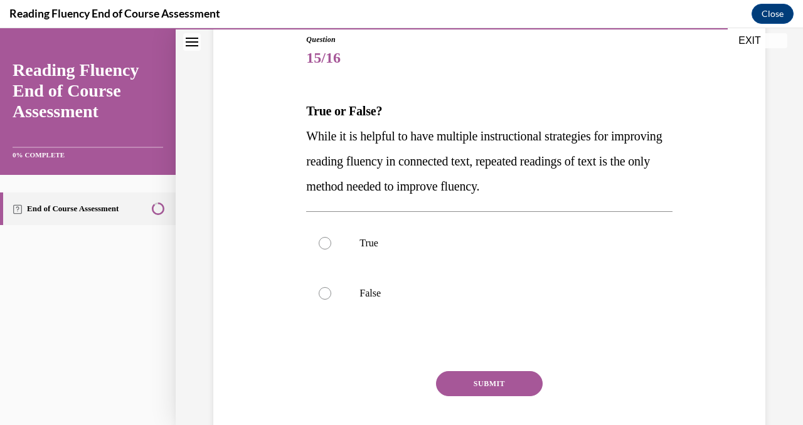
scroll to position [142, 0]
click at [328, 296] on div at bounding box center [325, 292] width 13 height 13
click at [328, 296] on input "False" at bounding box center [325, 292] width 13 height 13
radio input "true"
click at [496, 378] on button "SUBMIT" at bounding box center [489, 382] width 107 height 25
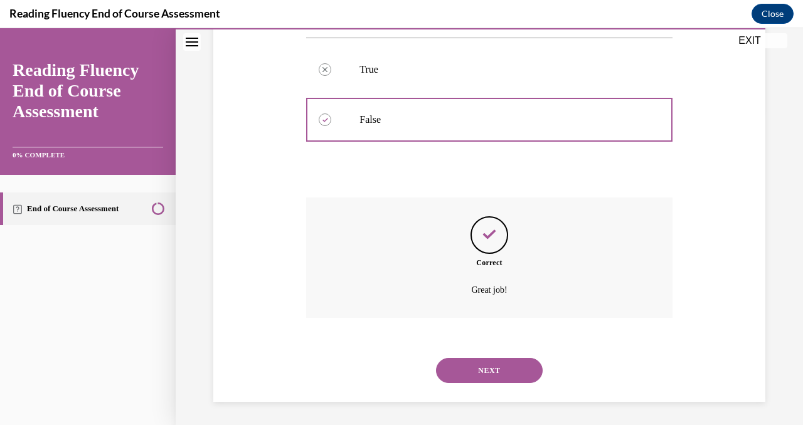
scroll to position [316, 0]
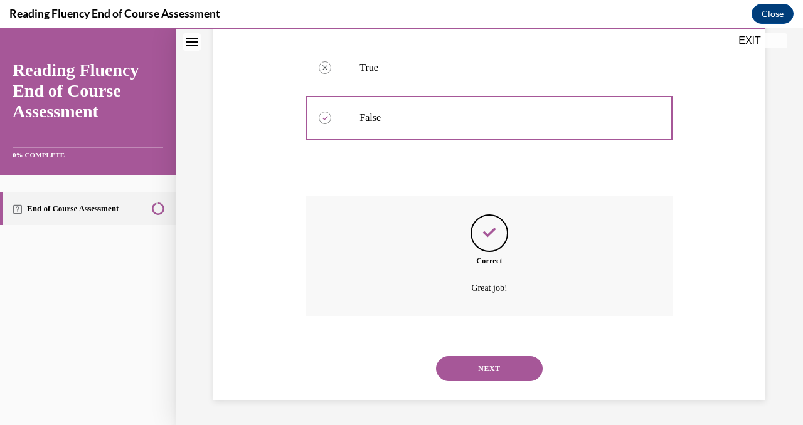
click at [498, 363] on button "NEXT" at bounding box center [489, 368] width 107 height 25
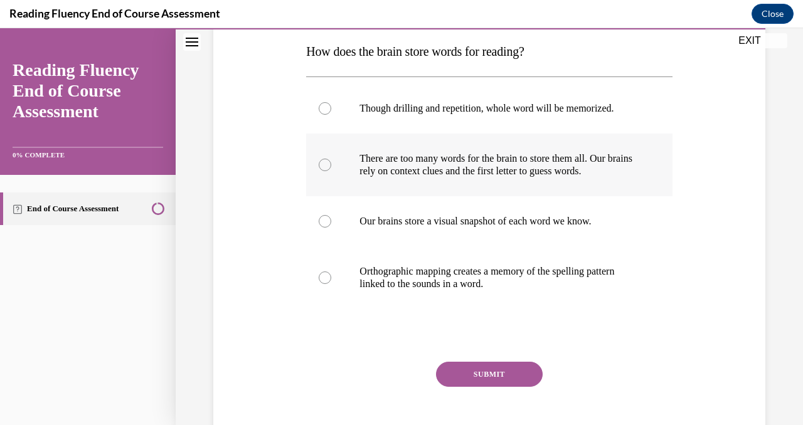
scroll to position [203, 0]
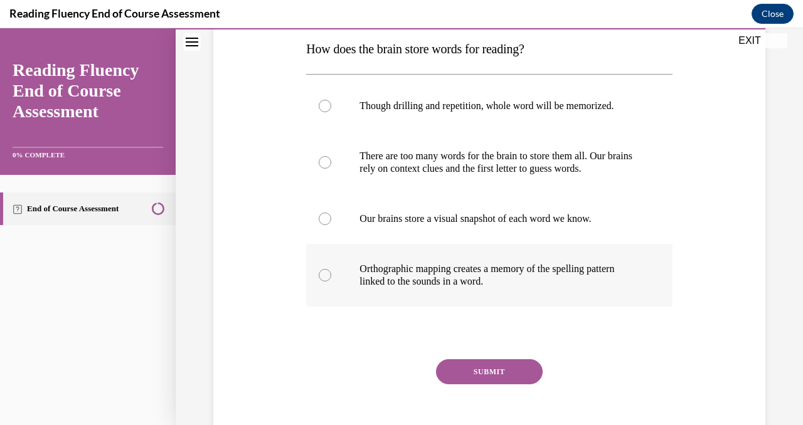
click at [324, 276] on div at bounding box center [325, 275] width 13 height 13
click at [324, 276] on input "Orthographic mapping creates a memory of the spelling pattern linked to the sou…" at bounding box center [325, 275] width 13 height 13
radio input "true"
click at [488, 376] on button "SUBMIT" at bounding box center [489, 372] width 107 height 25
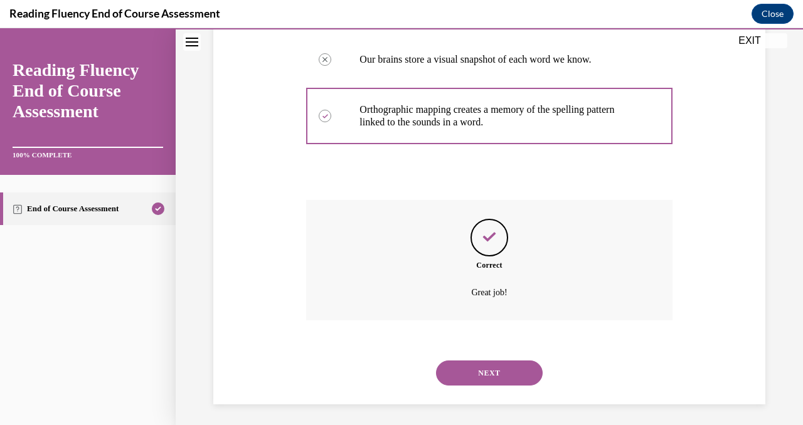
scroll to position [366, 0]
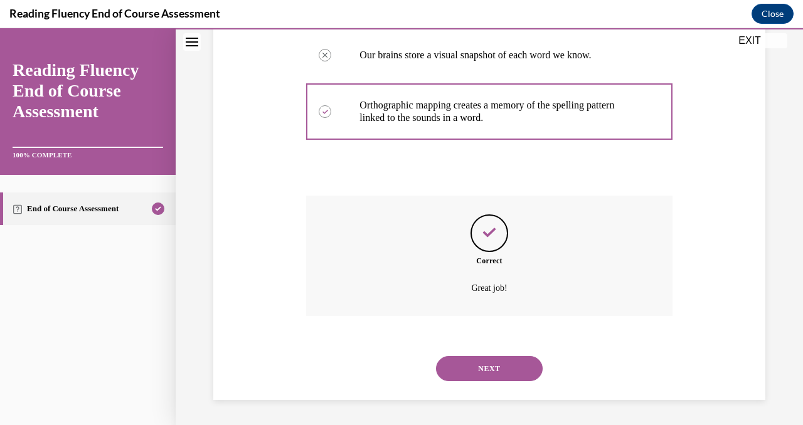
click at [486, 373] on button "NEXT" at bounding box center [489, 368] width 107 height 25
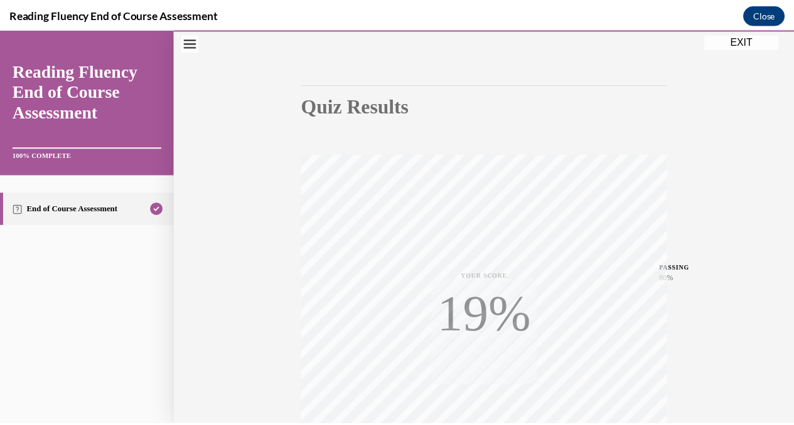
scroll to position [246, 0]
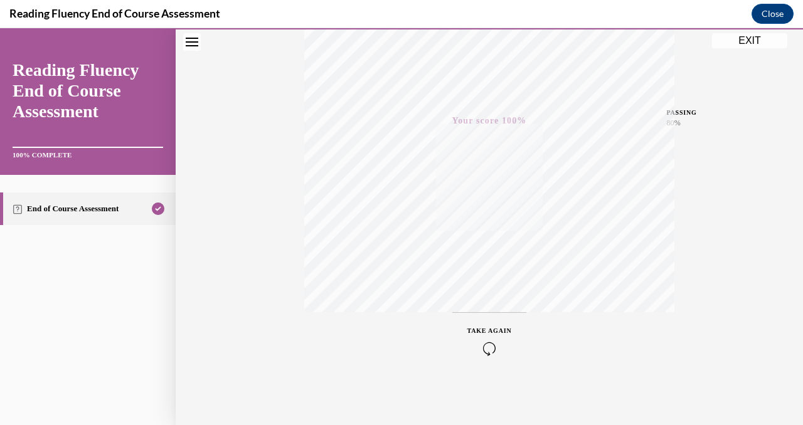
click at [755, 44] on button "EXIT" at bounding box center [749, 40] width 75 height 15
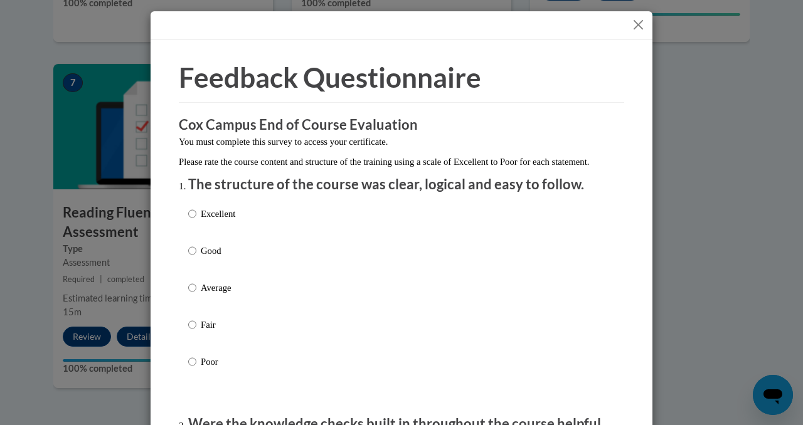
click at [631, 27] on button "Close" at bounding box center [639, 25] width 16 height 16
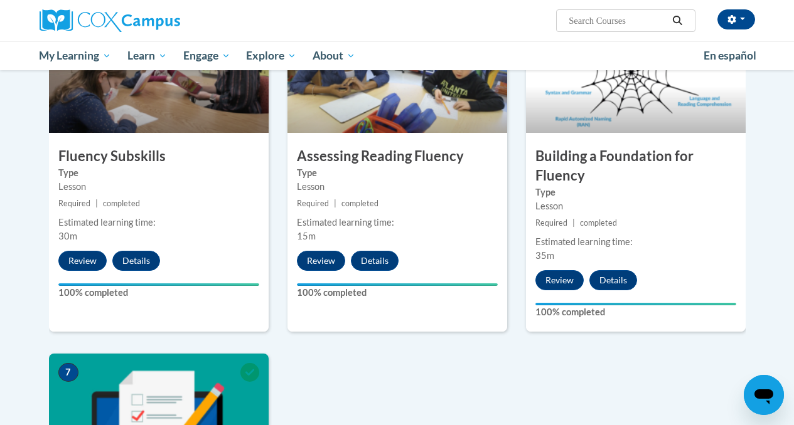
scroll to position [675, 0]
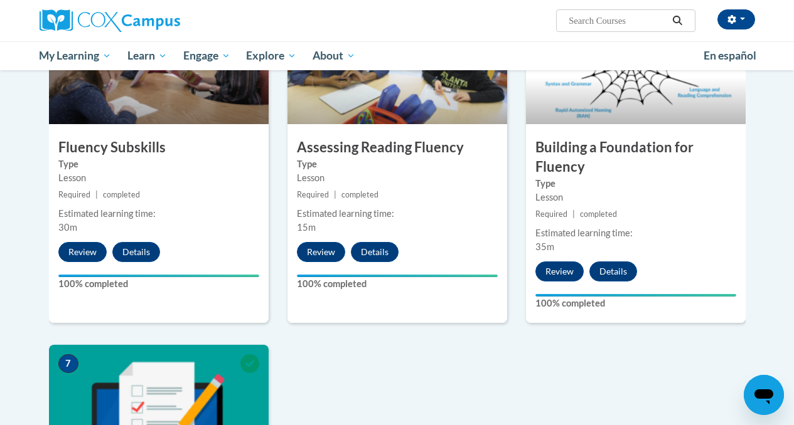
click at [632, 24] on input "Search..." at bounding box center [617, 20] width 100 height 15
type input "reading comprehension"
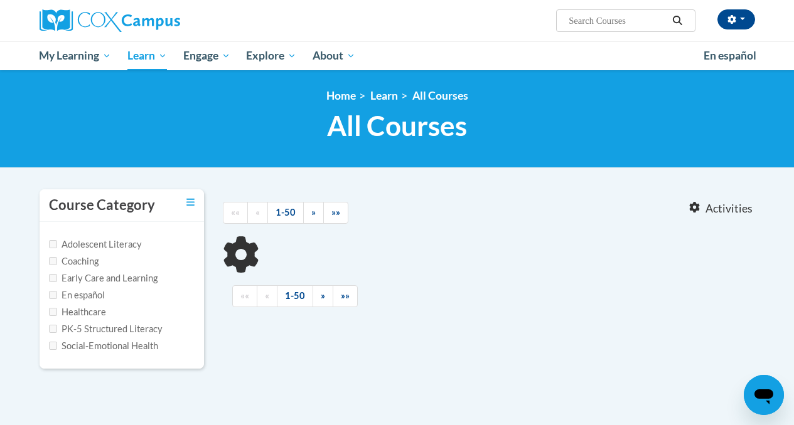
type input "reading comprehension"
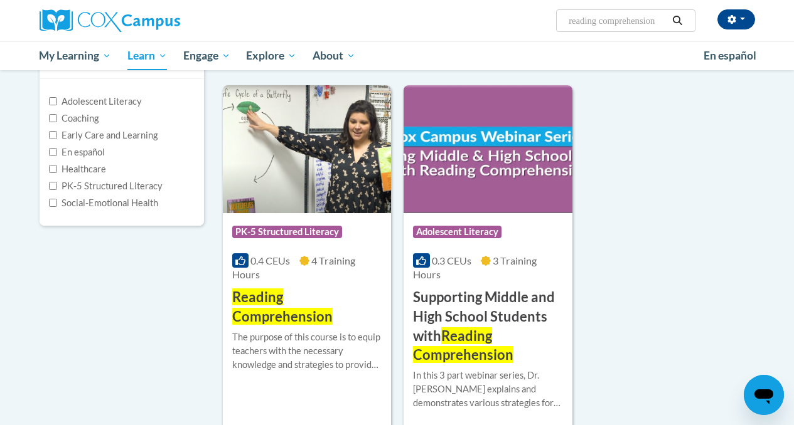
scroll to position [152, 0]
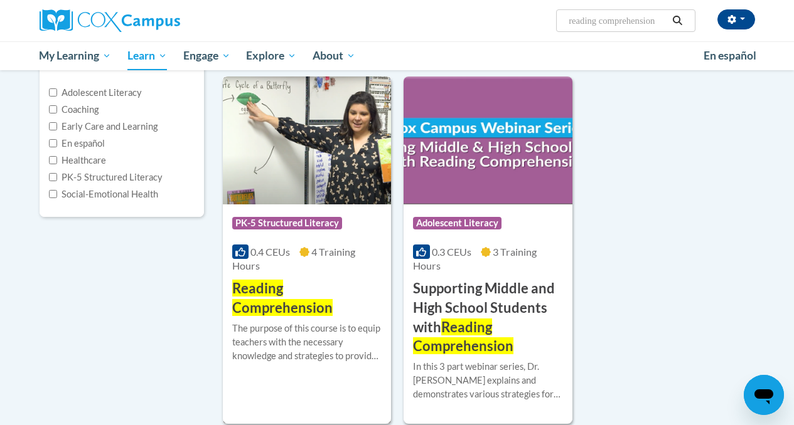
click at [321, 134] on img at bounding box center [307, 141] width 168 height 128
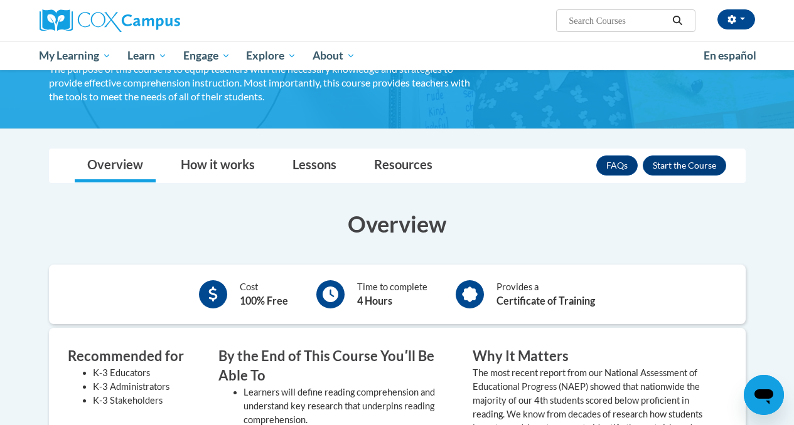
scroll to position [103, 0]
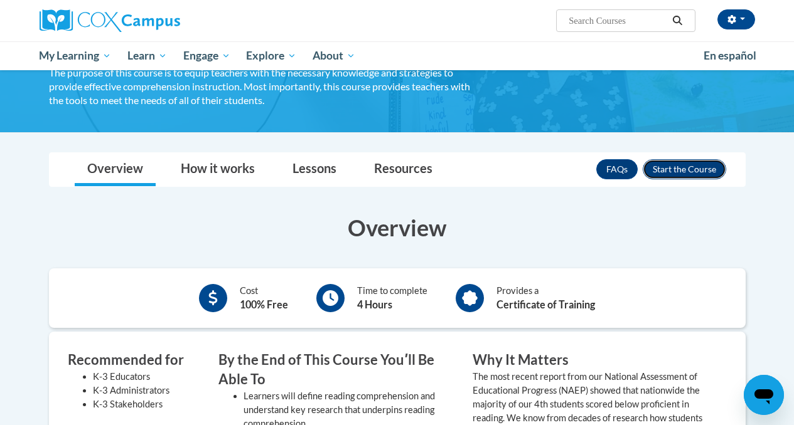
click at [687, 168] on button "Enroll" at bounding box center [684, 169] width 83 height 20
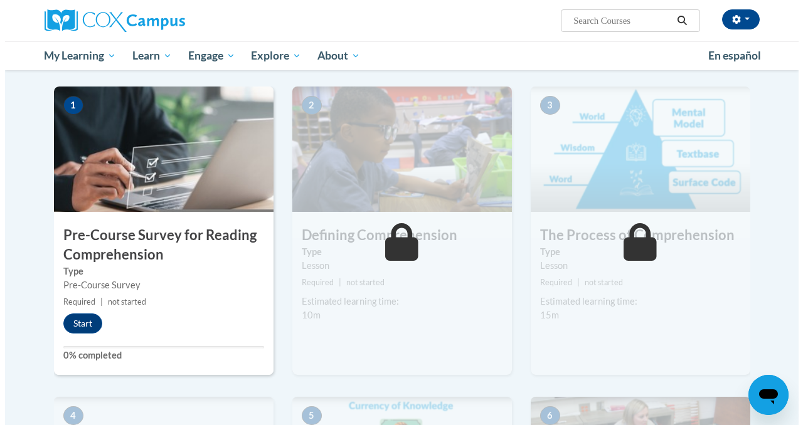
scroll to position [264, 0]
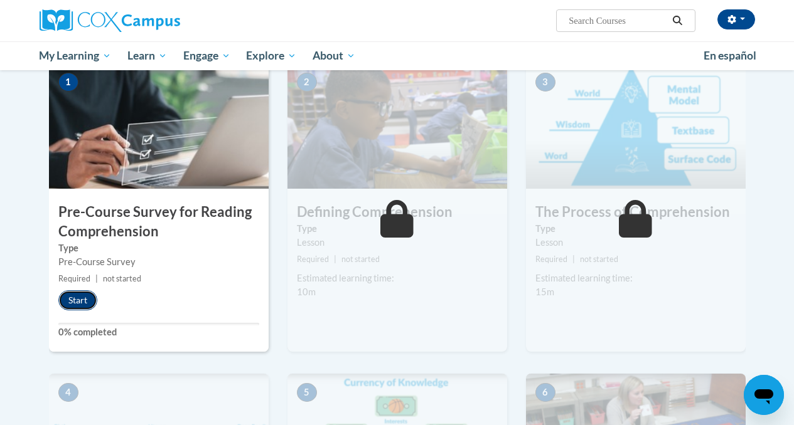
click at [78, 304] on button "Start" at bounding box center [77, 301] width 39 height 20
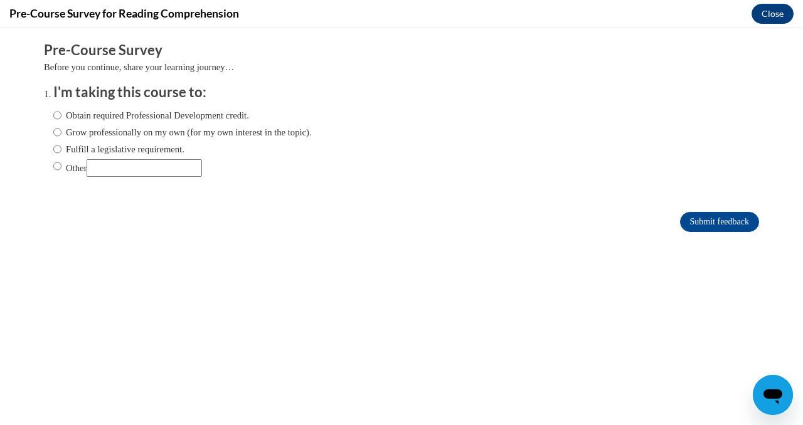
scroll to position [0, 0]
click at [57, 151] on label "Fulfill a legislative requirement." at bounding box center [118, 149] width 131 height 14
click at [57, 151] on input "Fulfill a legislative requirement." at bounding box center [57, 149] width 8 height 14
radio input "true"
click at [713, 224] on input "Submit feedback" at bounding box center [719, 222] width 79 height 20
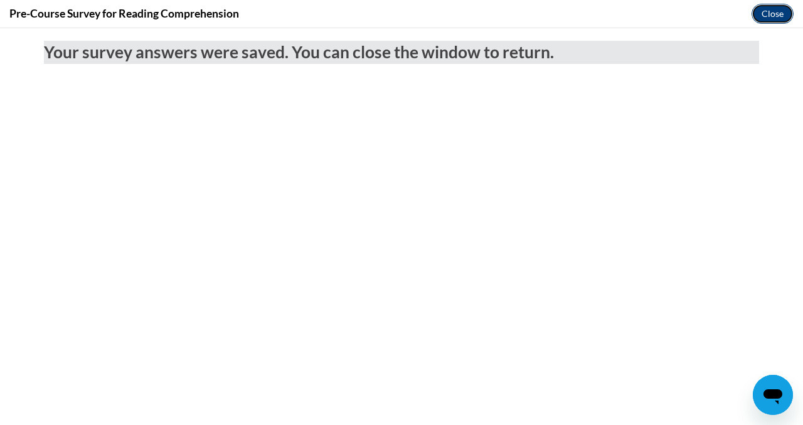
click at [781, 15] on button "Close" at bounding box center [773, 14] width 42 height 20
